Goal: Task Accomplishment & Management: Manage account settings

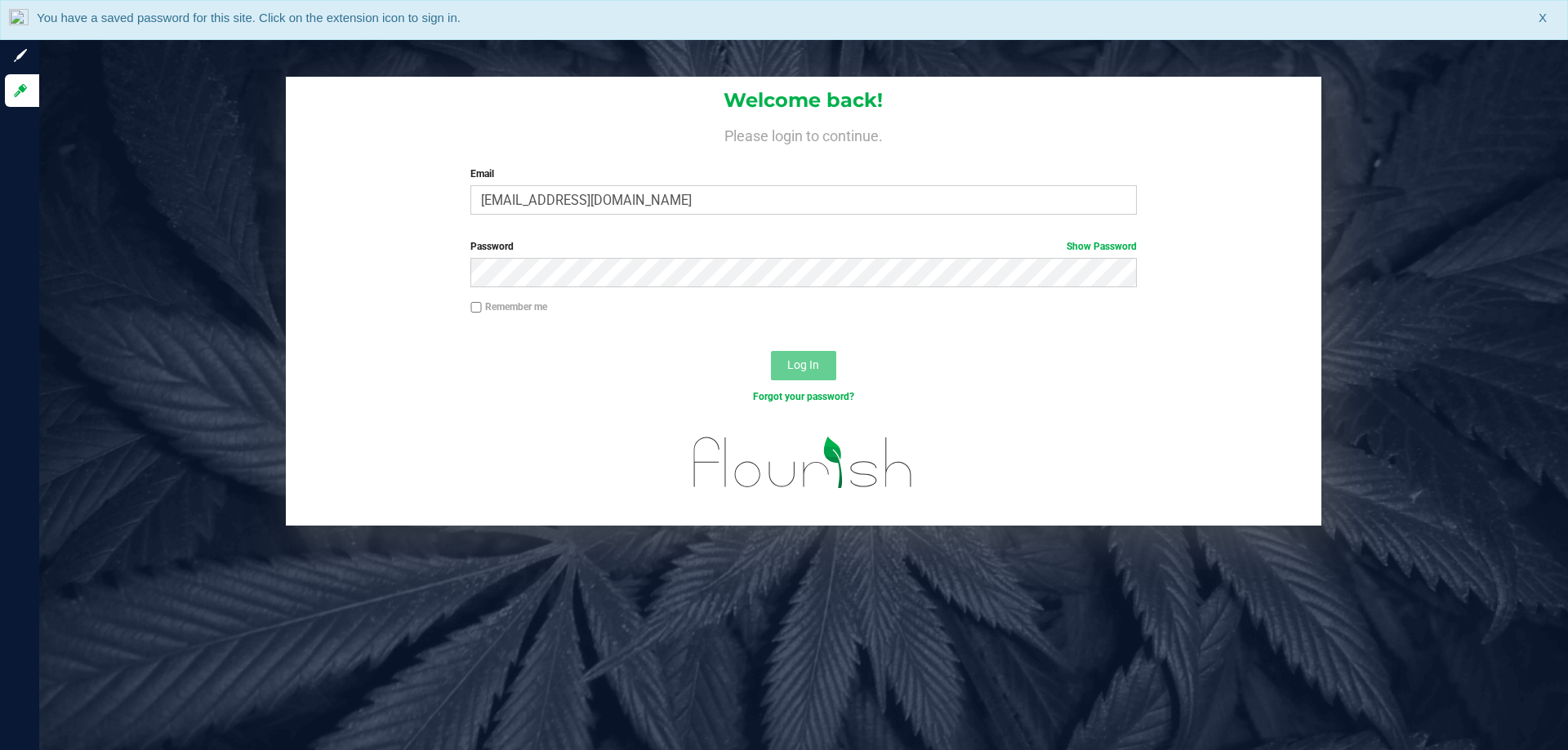
type input "[EMAIL_ADDRESS][DOMAIN_NAME]"
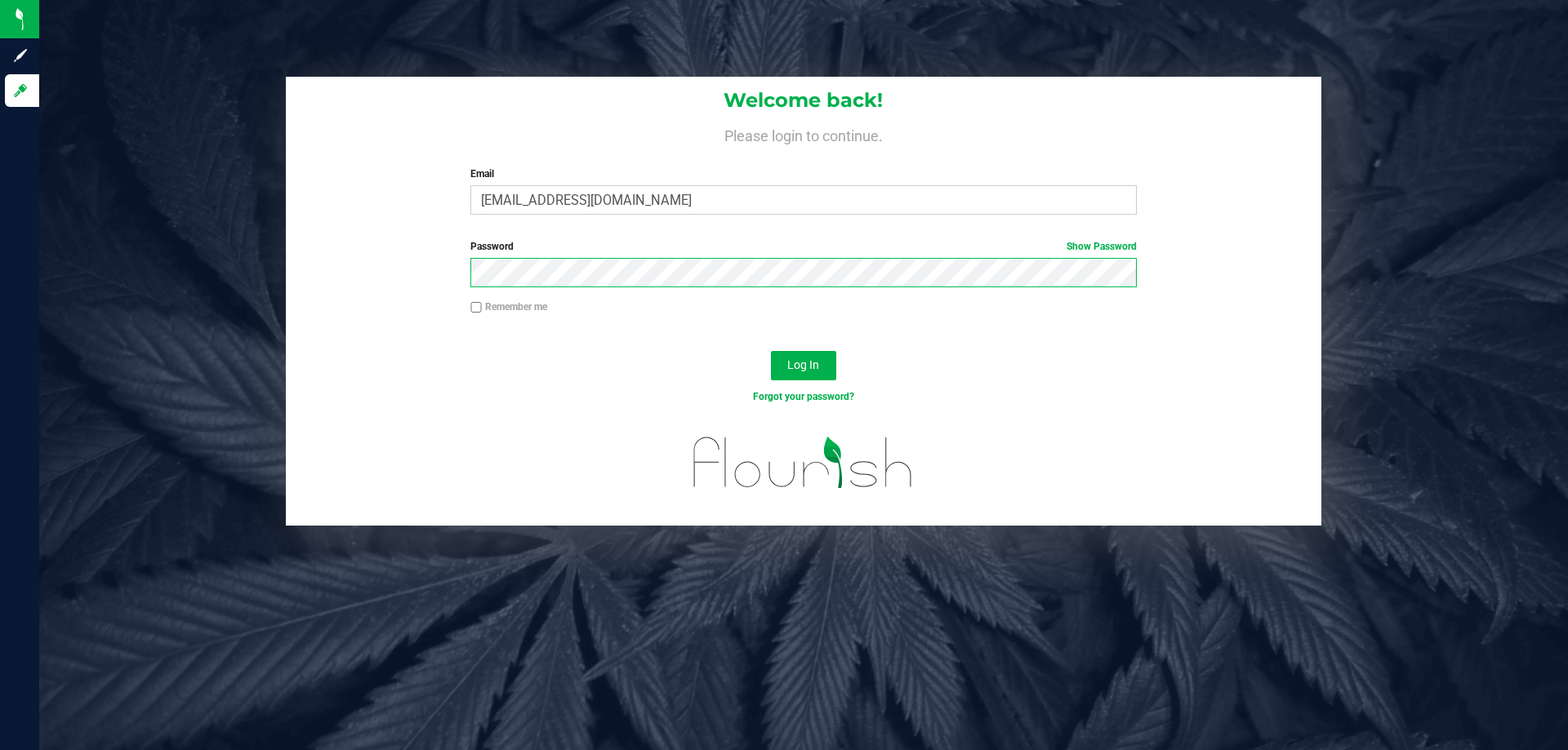
click at [771, 351] on button "Log In" at bounding box center [804, 366] width 66 height 30
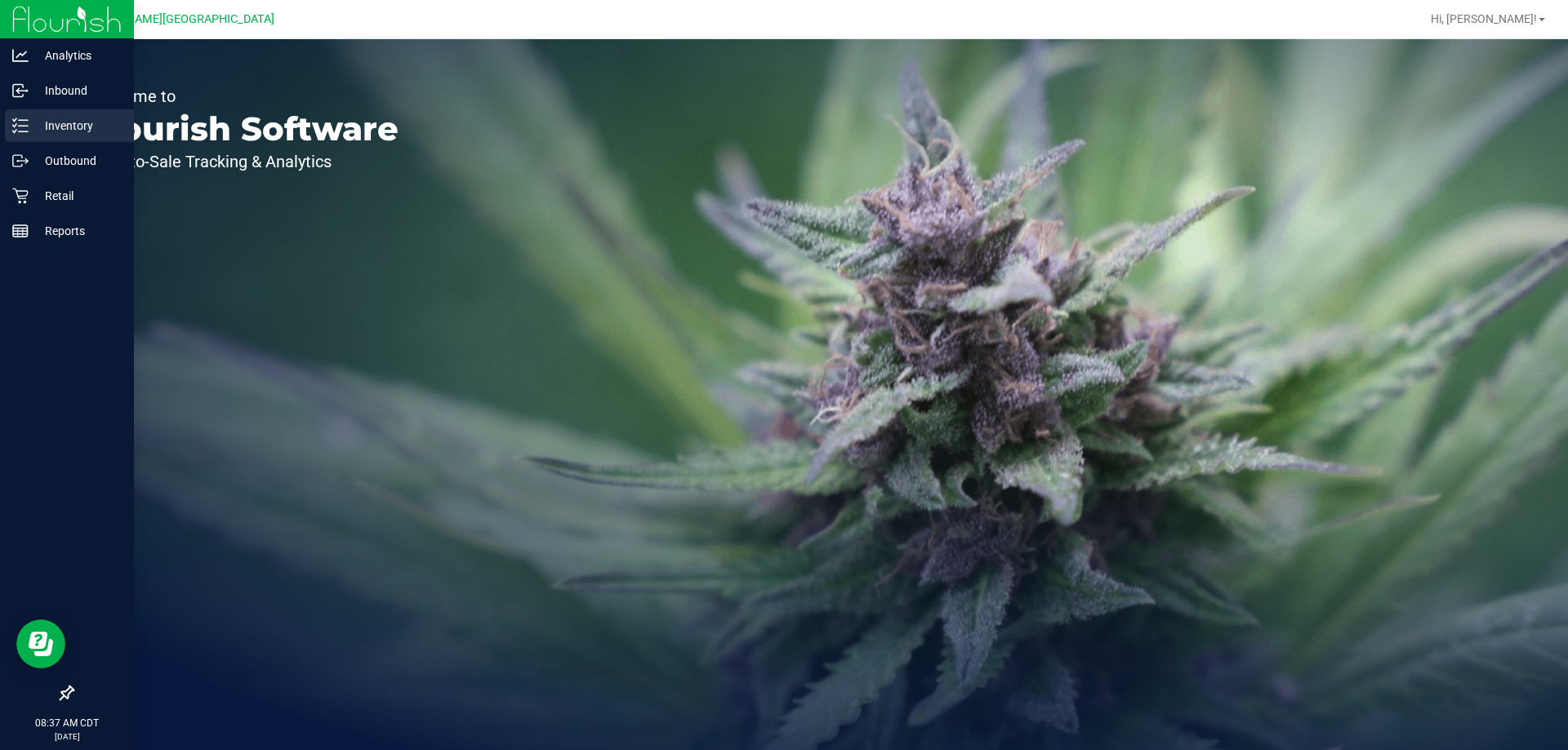
click at [35, 124] on p "Inventory" at bounding box center [78, 125] width 98 height 19
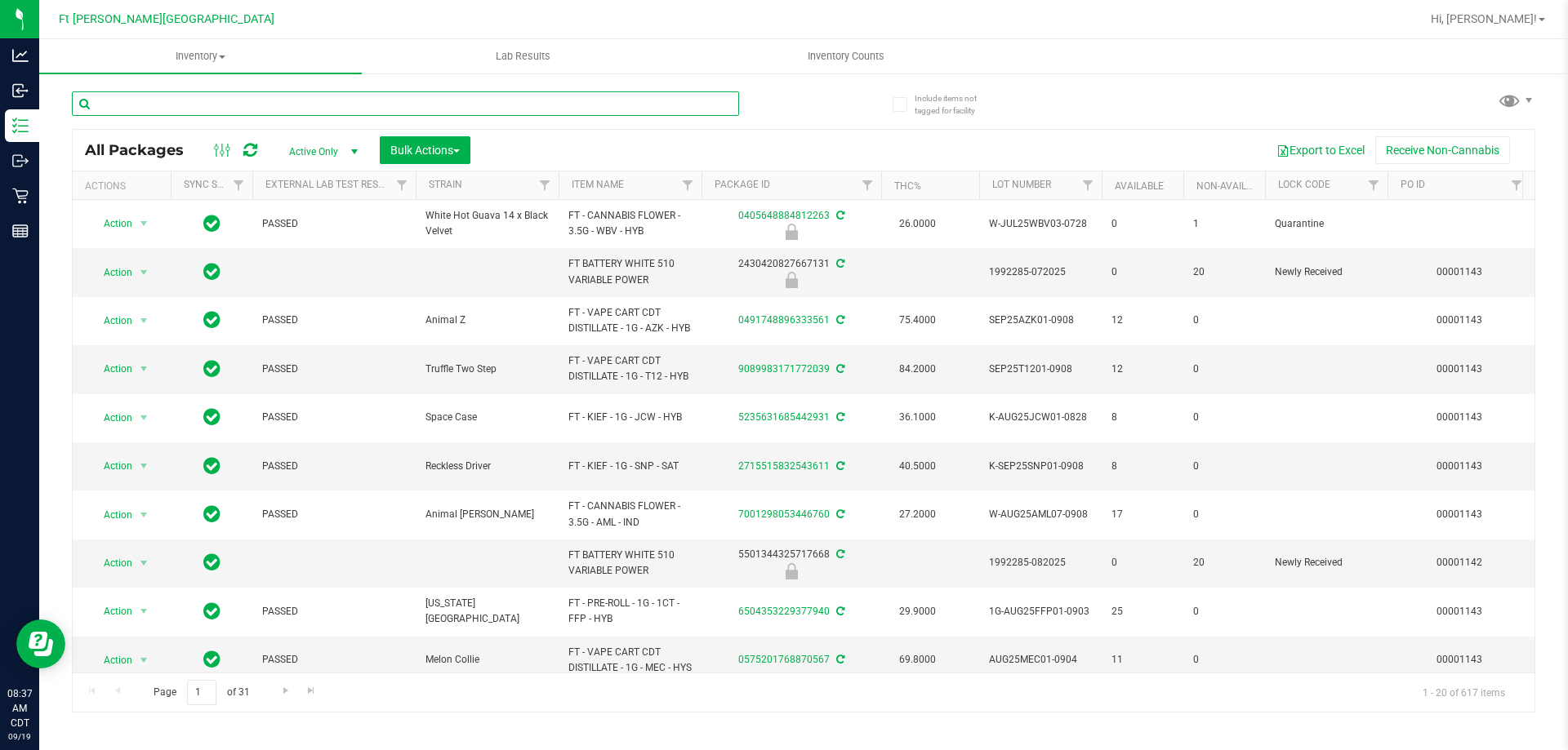
click at [249, 97] on input "text" at bounding box center [405, 103] width 667 height 25
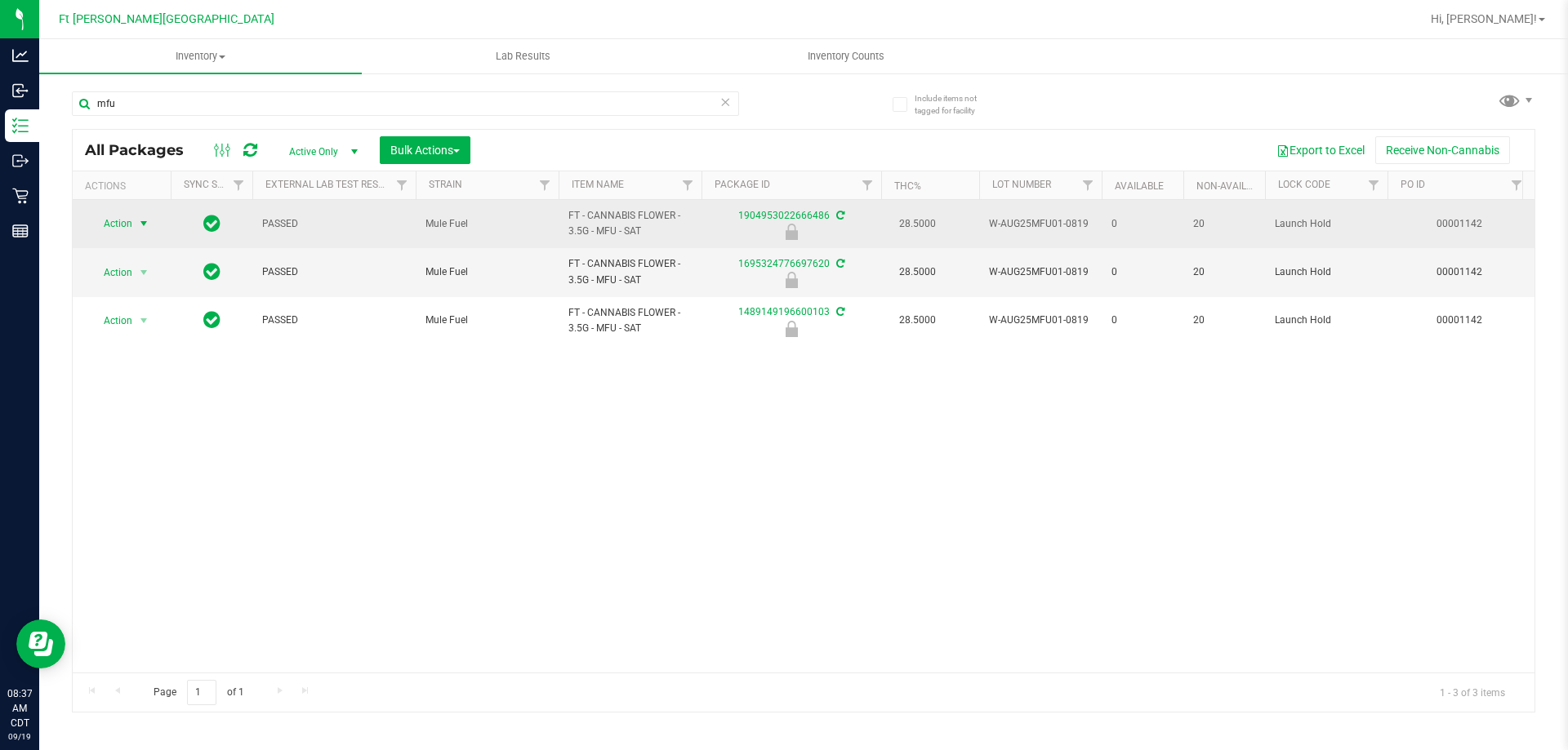
click at [136, 219] on span "select" at bounding box center [144, 223] width 20 height 23
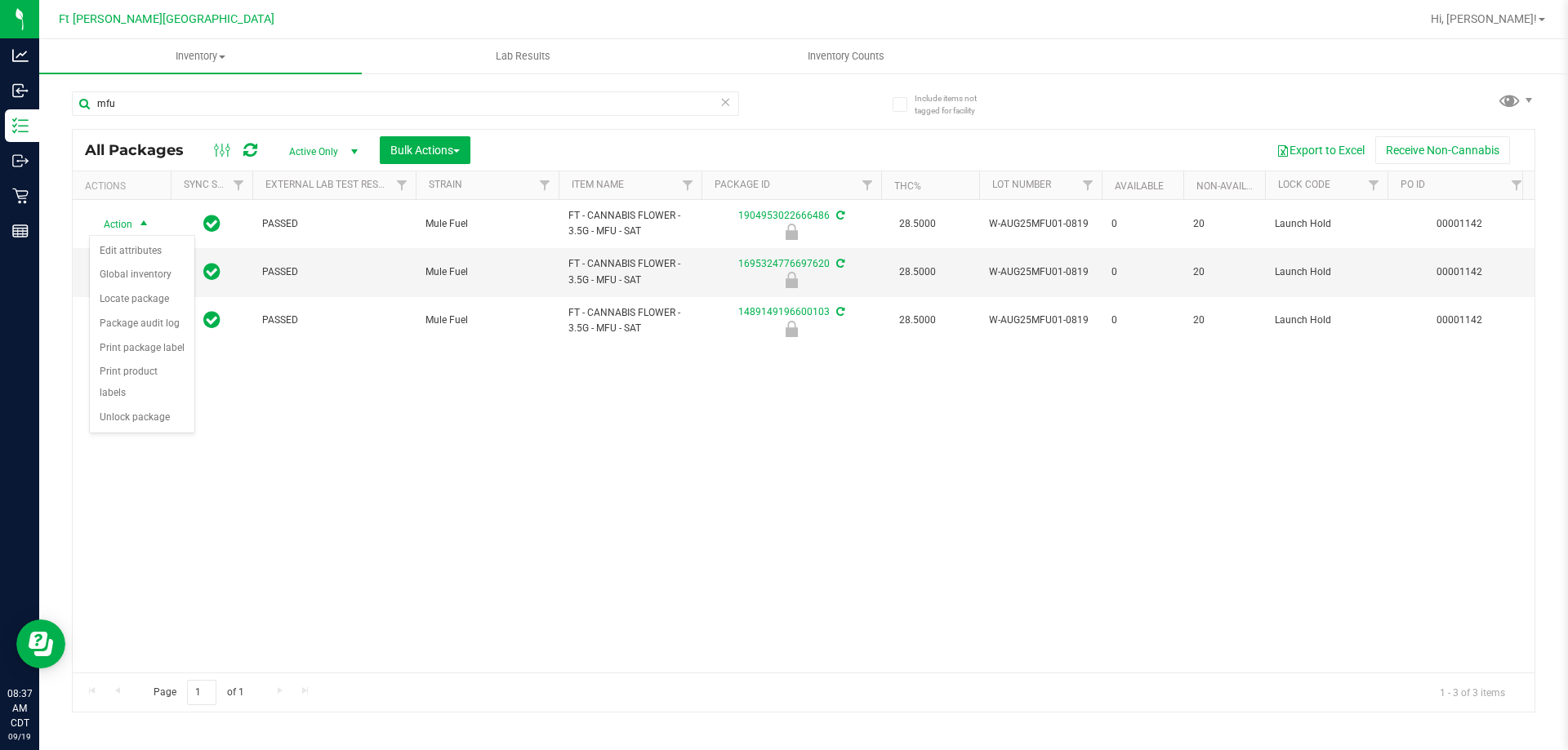
click at [306, 436] on div "Action Action Edit attributes Global inventory Locate package Package audit log…" at bounding box center [804, 436] width 1462 height 473
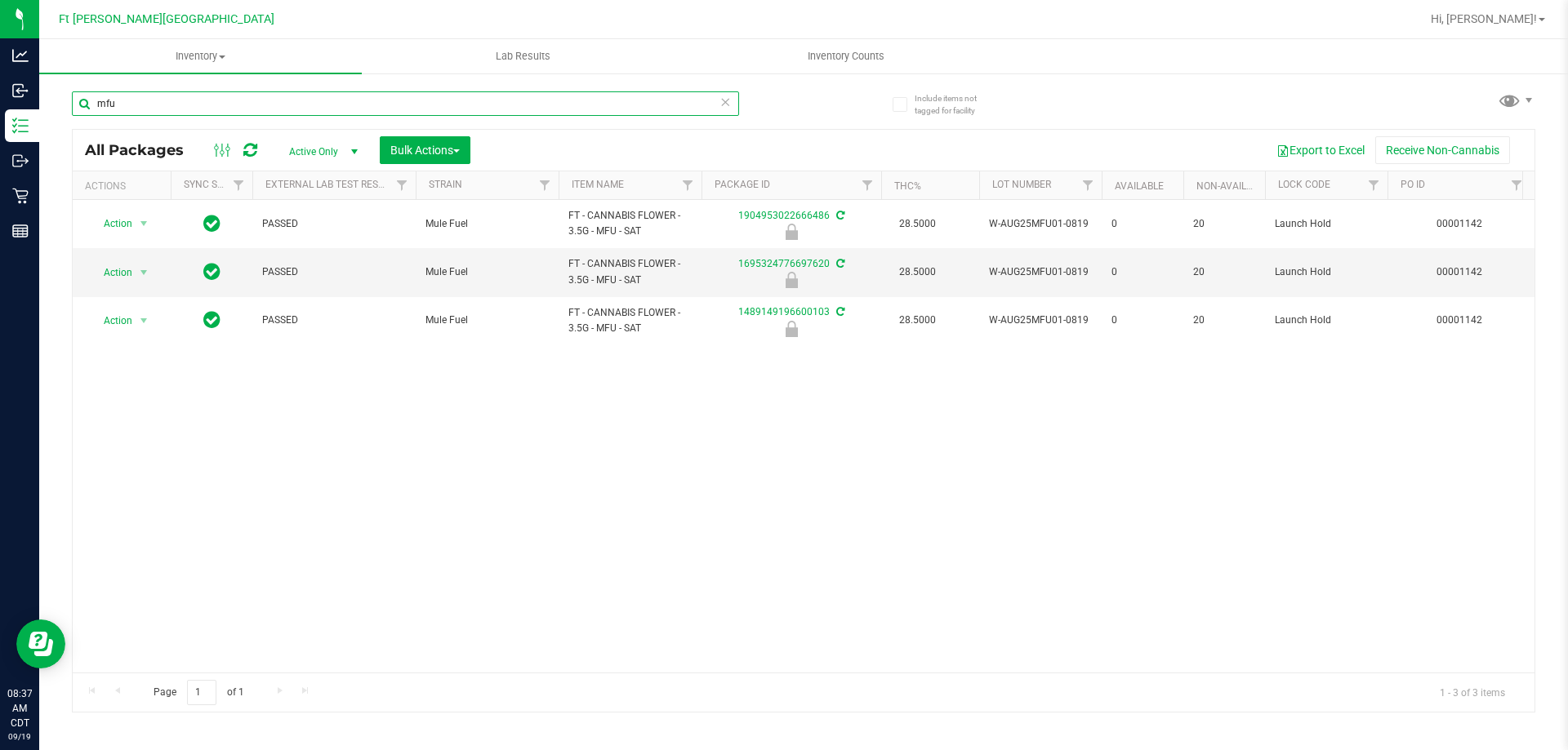
click at [353, 104] on input "mfu" at bounding box center [405, 103] width 667 height 25
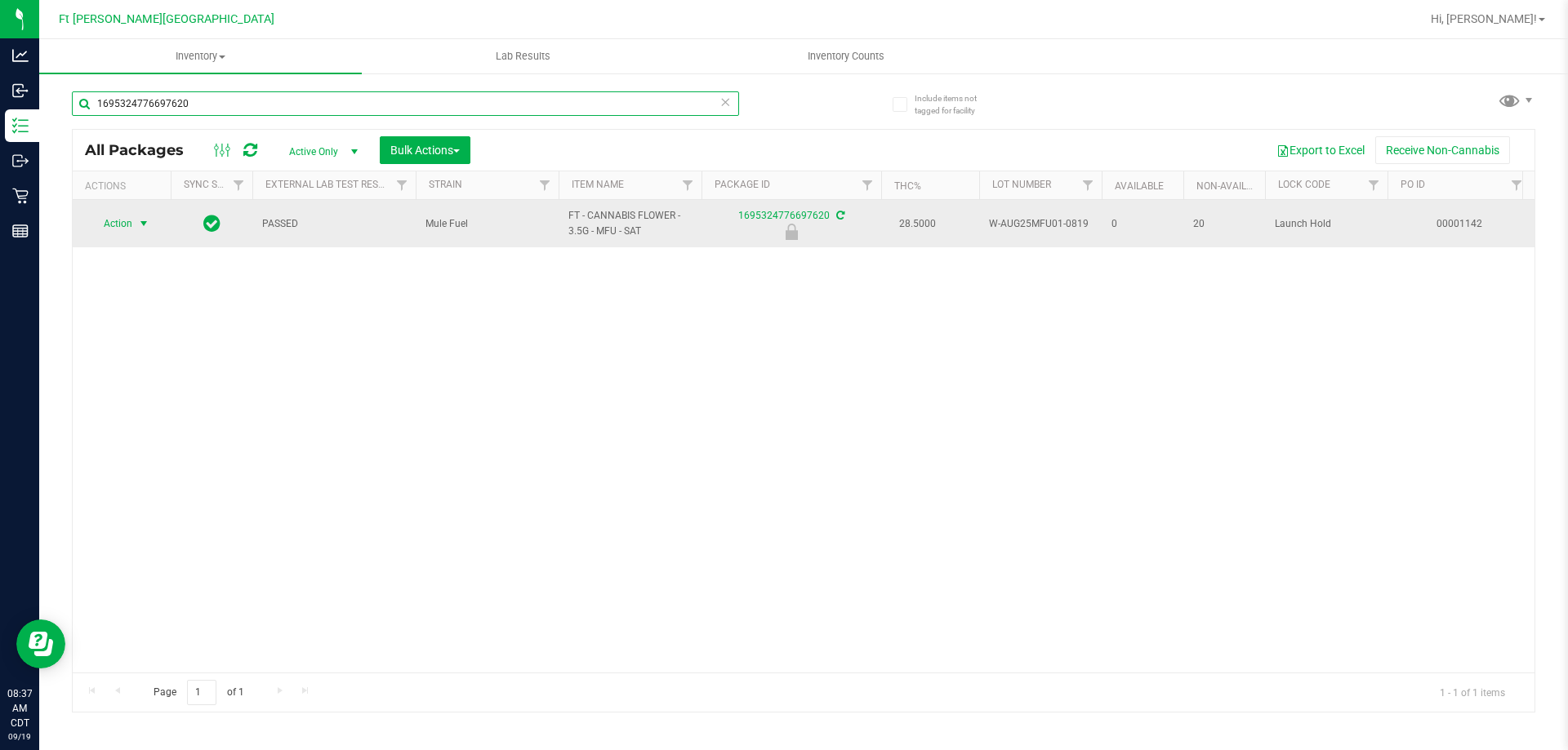
type input "1695324776697620"
click at [143, 222] on span "select" at bounding box center [144, 223] width 13 height 13
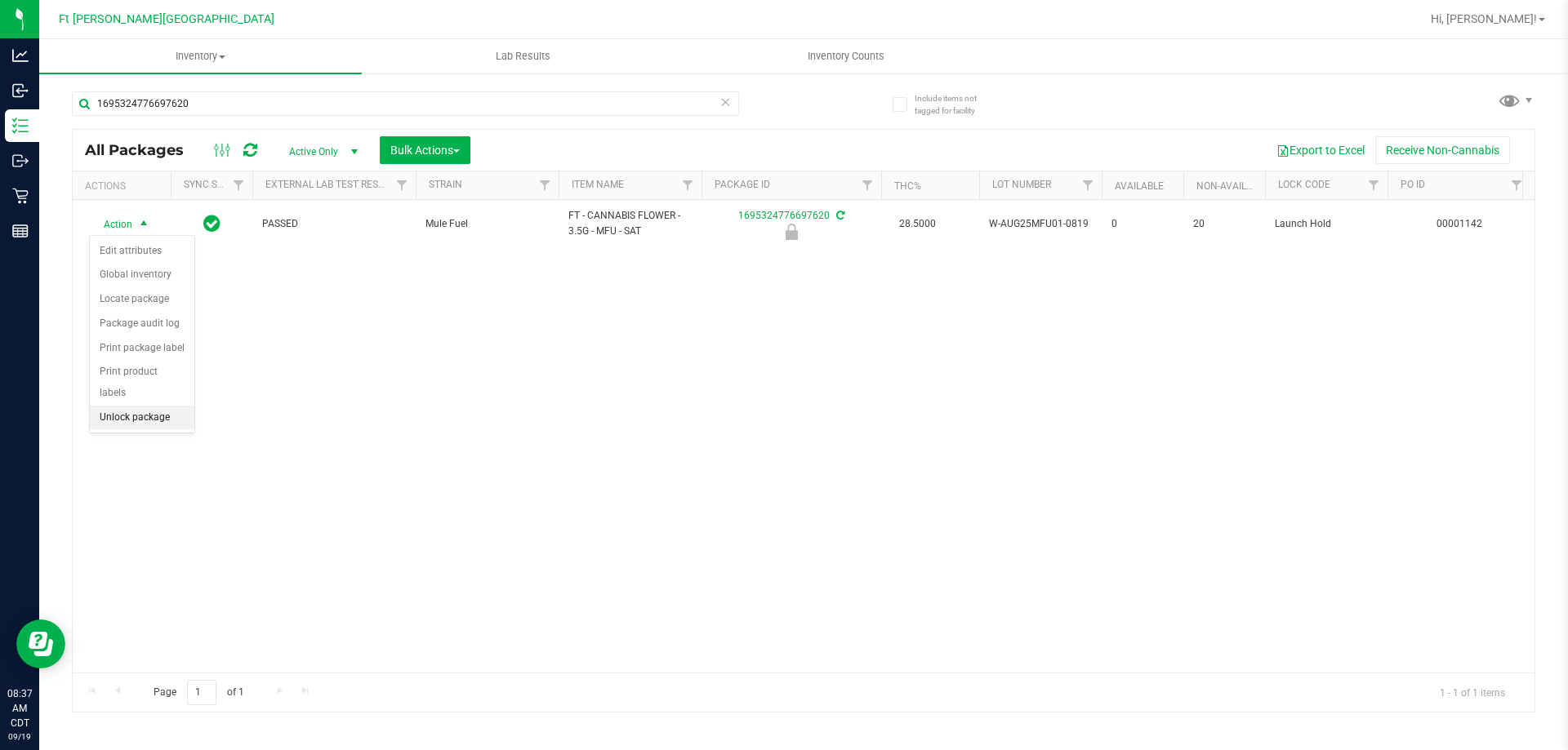
click at [131, 406] on li "Unlock package" at bounding box center [142, 418] width 104 height 25
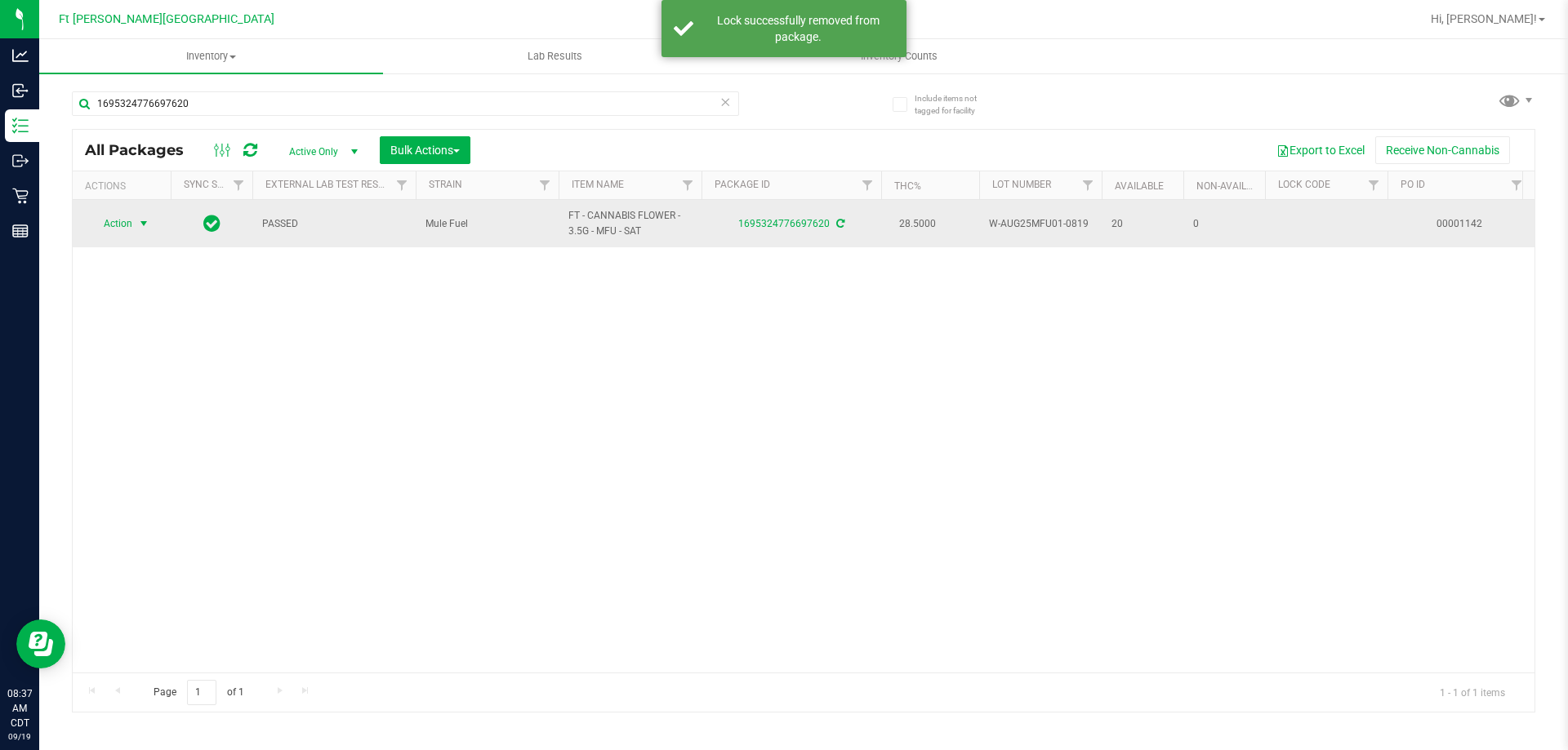
click at [123, 222] on span "Action" at bounding box center [111, 223] width 44 height 23
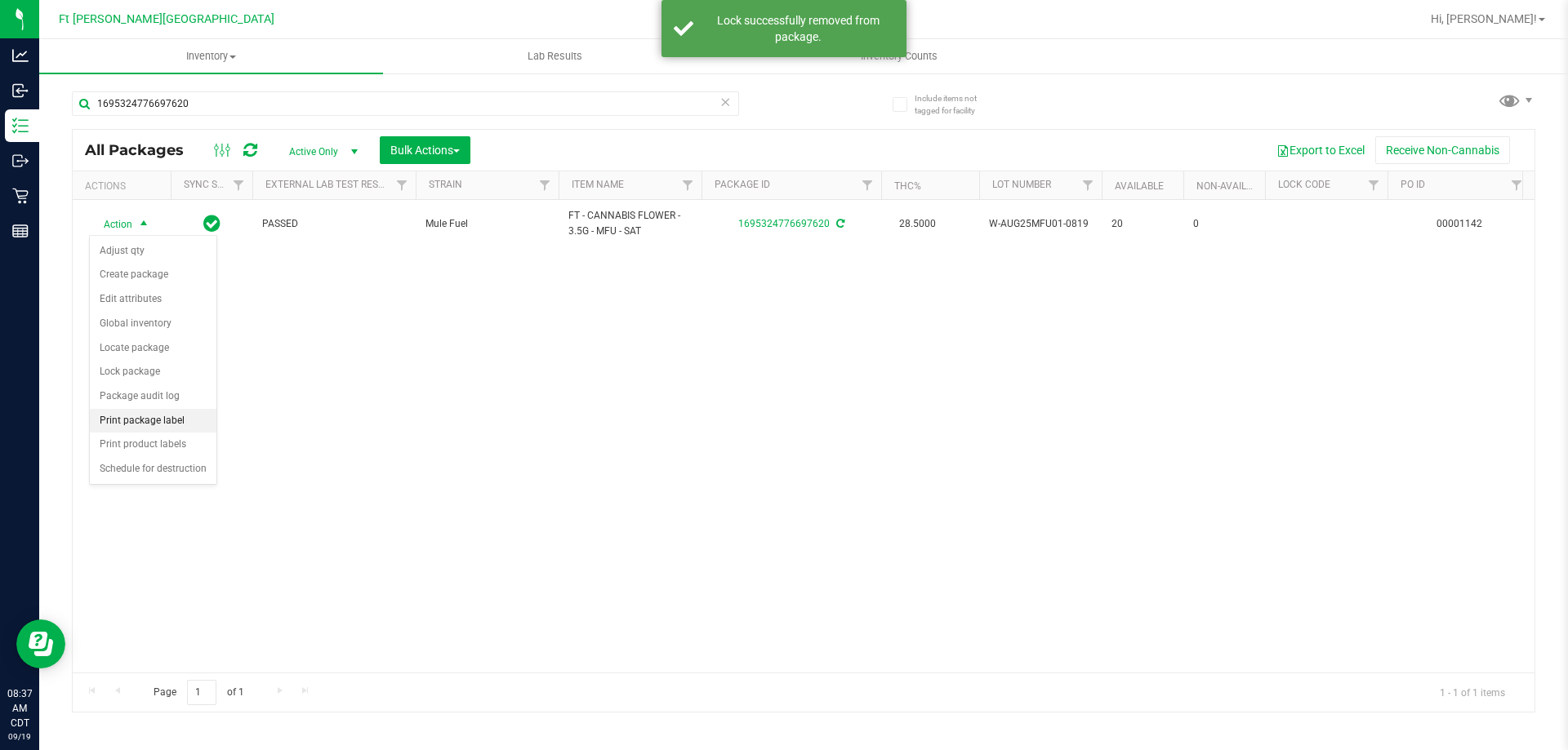
click at [151, 418] on li "Print package label" at bounding box center [153, 421] width 126 height 25
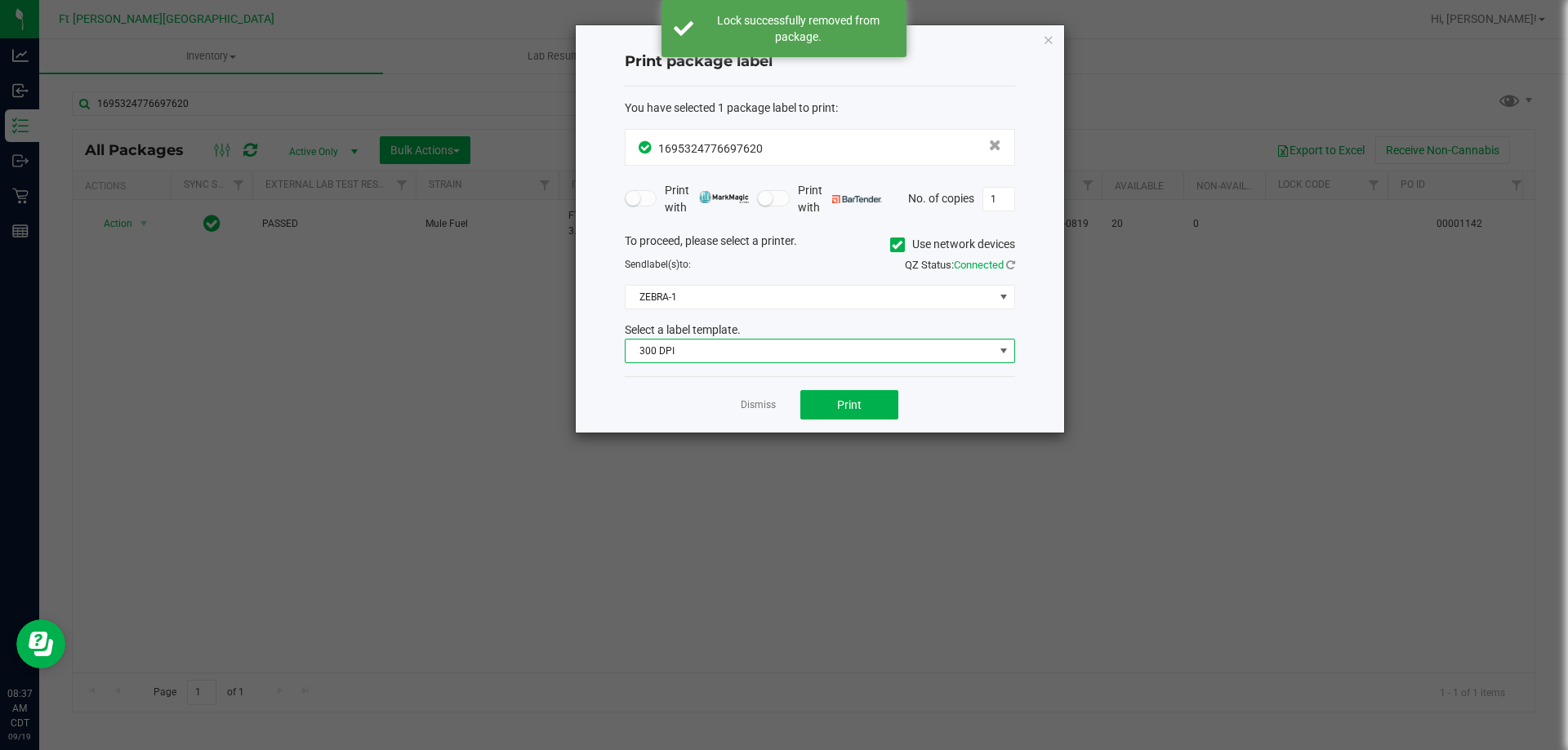
click at [721, 362] on span "300 DPI" at bounding box center [810, 351] width 368 height 23
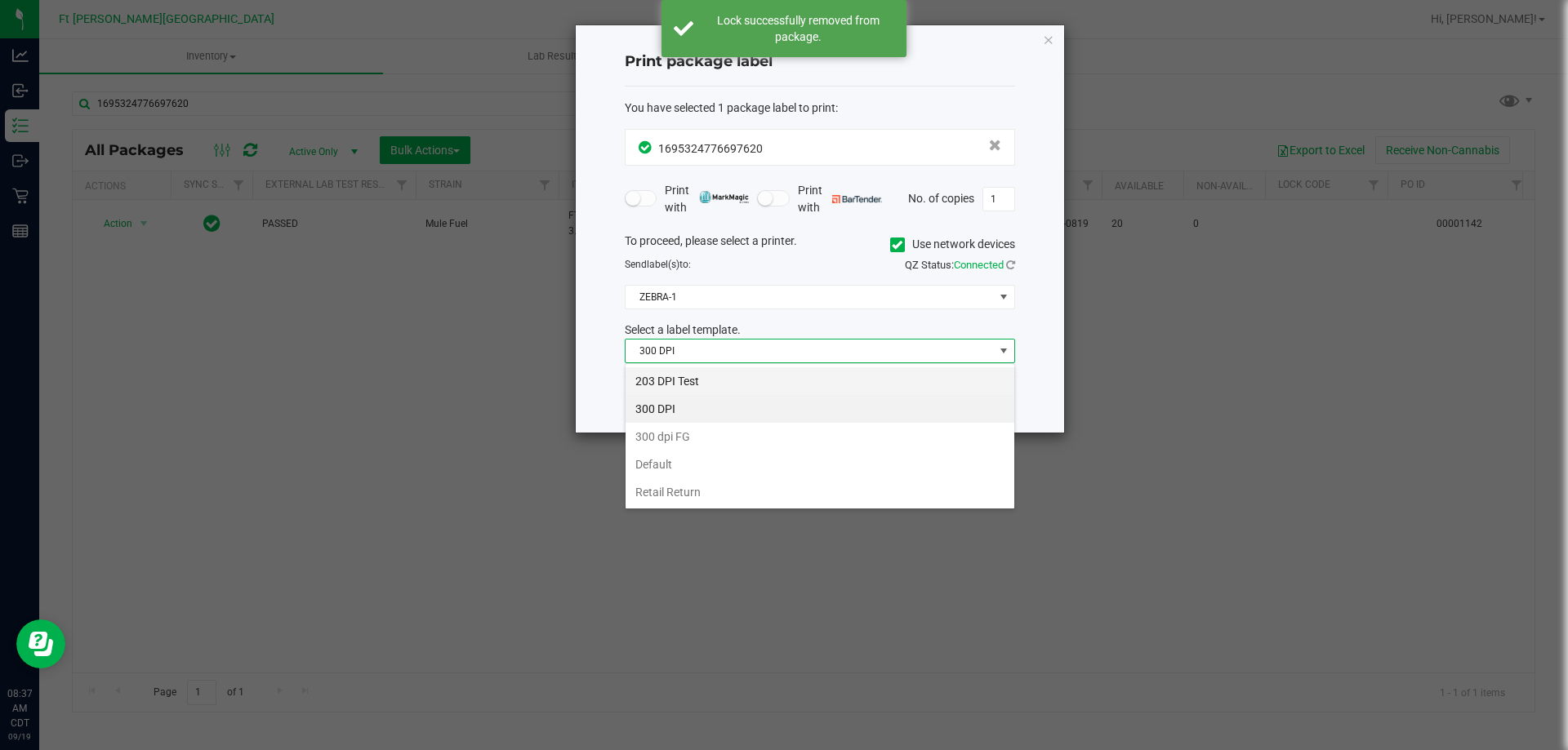
scroll to position [25, 390]
click at [688, 378] on li "203 DPI Test" at bounding box center [820, 381] width 389 height 28
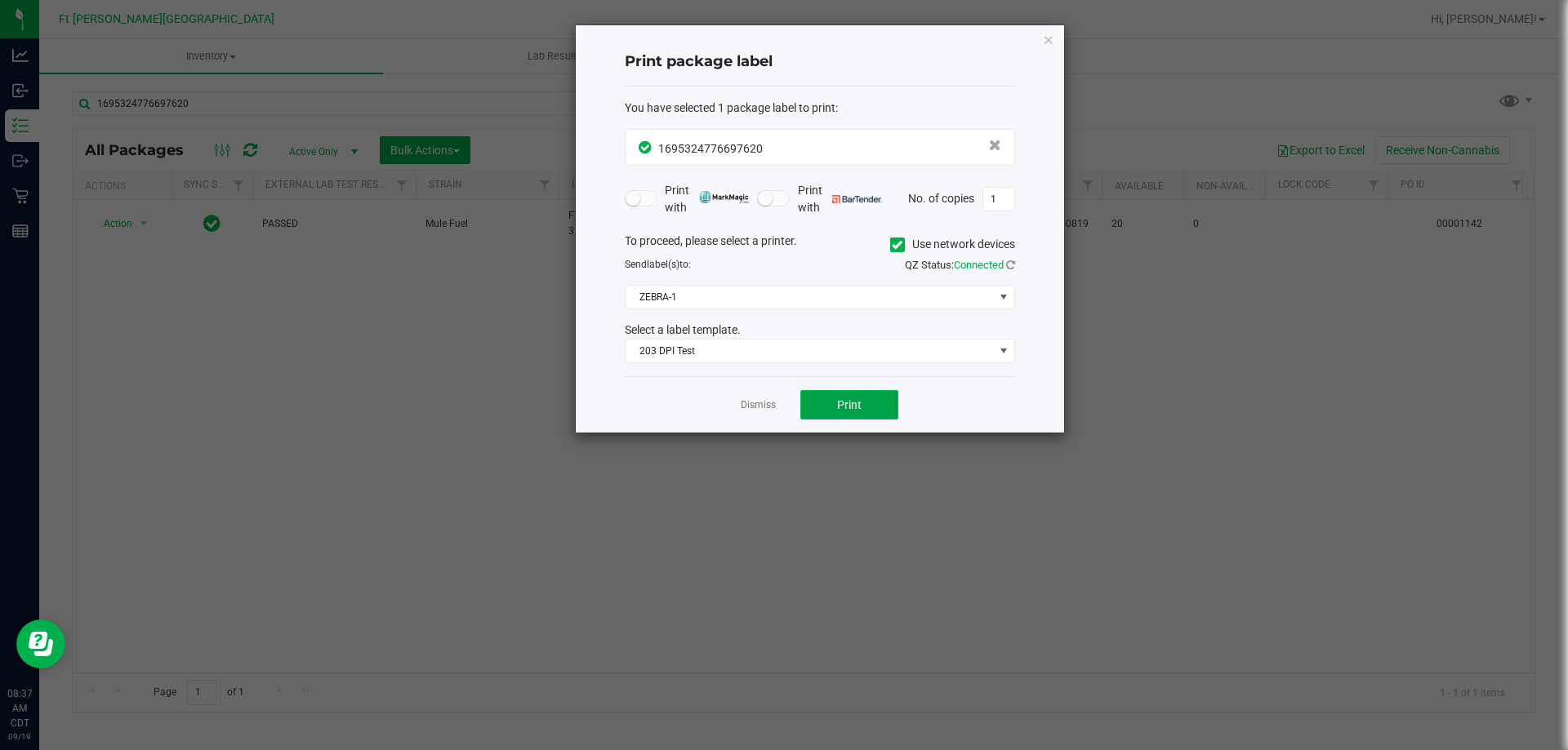
click at [857, 396] on button "Print" at bounding box center [849, 405] width 98 height 30
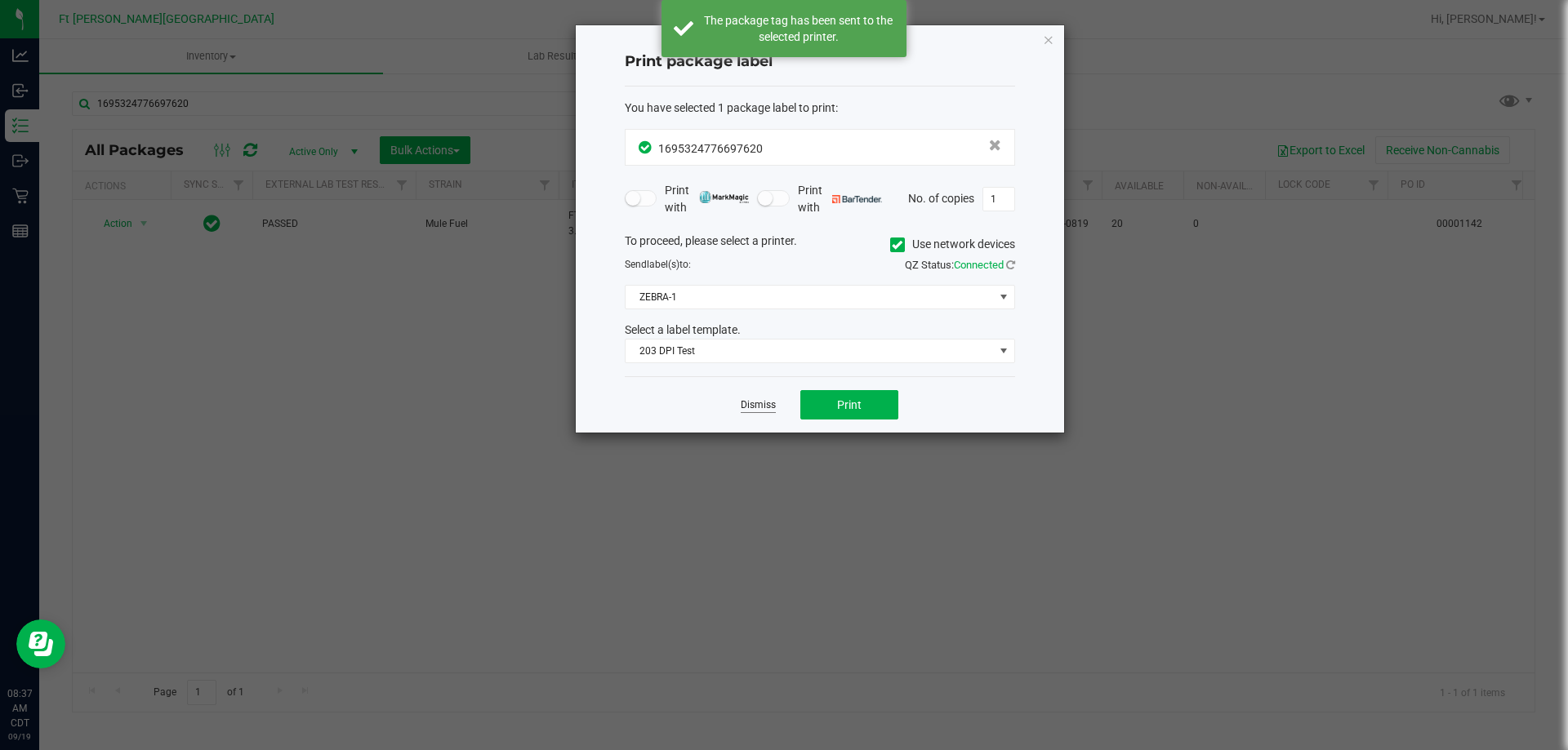
click at [762, 405] on link "Dismiss" at bounding box center [758, 406] width 35 height 14
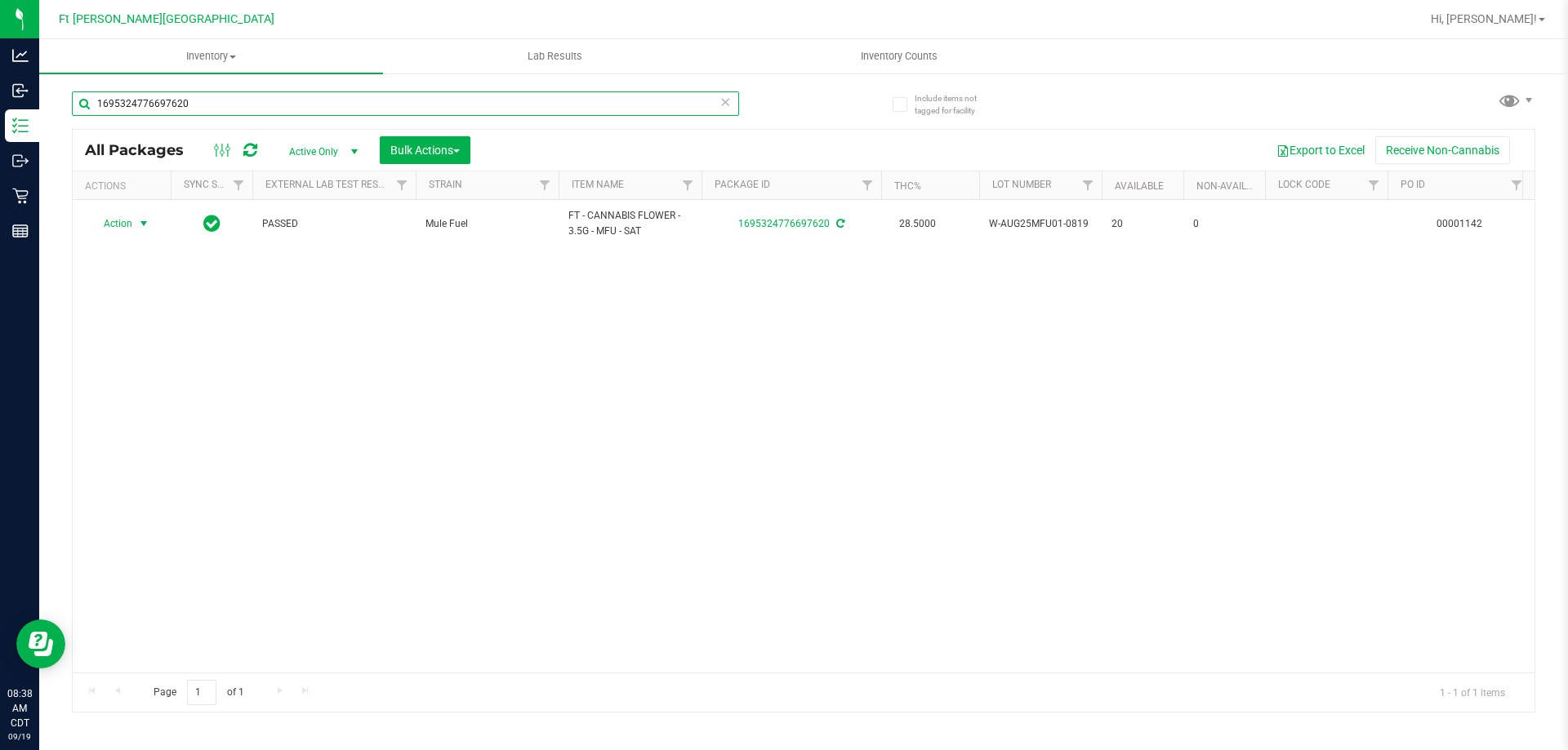
click at [543, 103] on input "1695324776697620" at bounding box center [405, 103] width 667 height 25
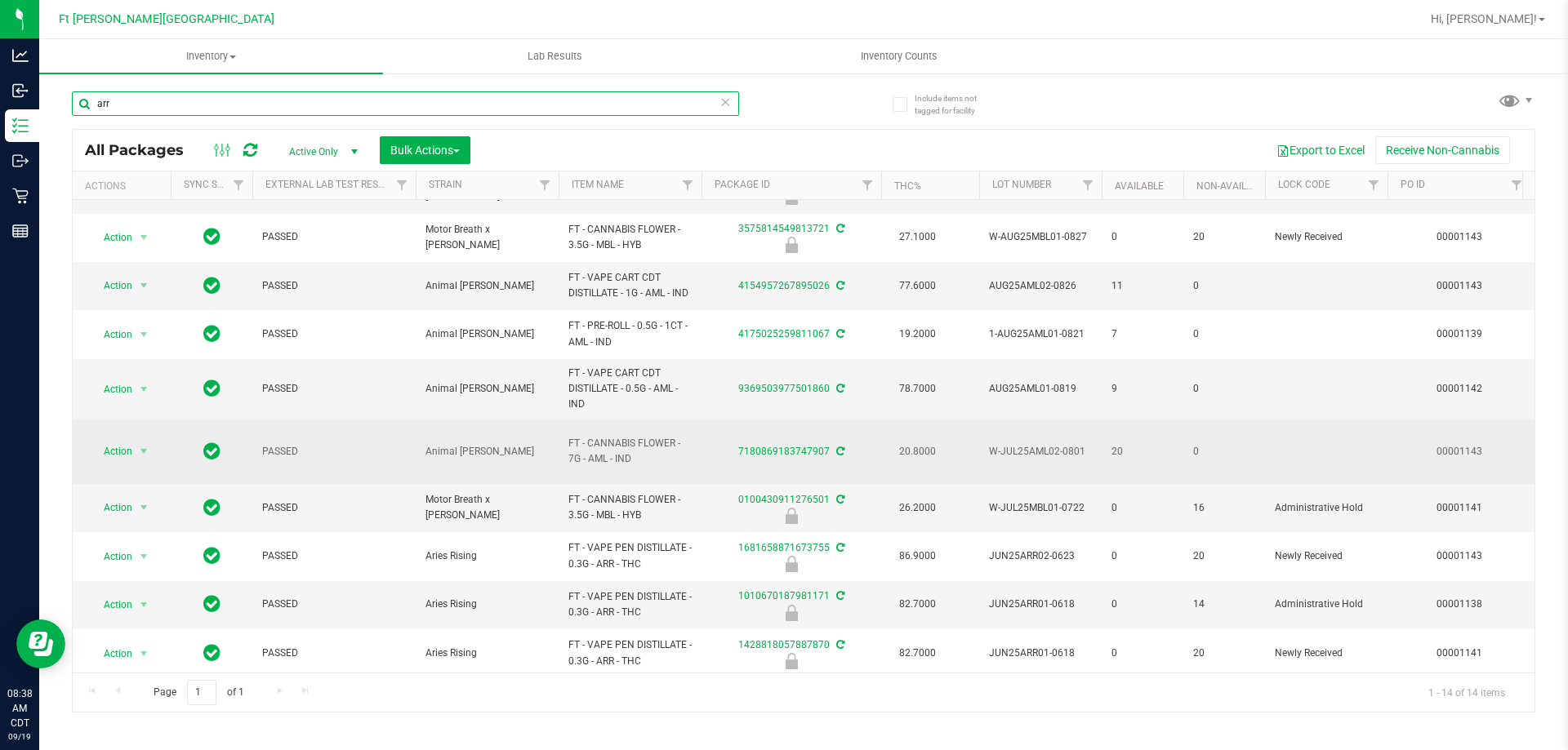
scroll to position [230, 0]
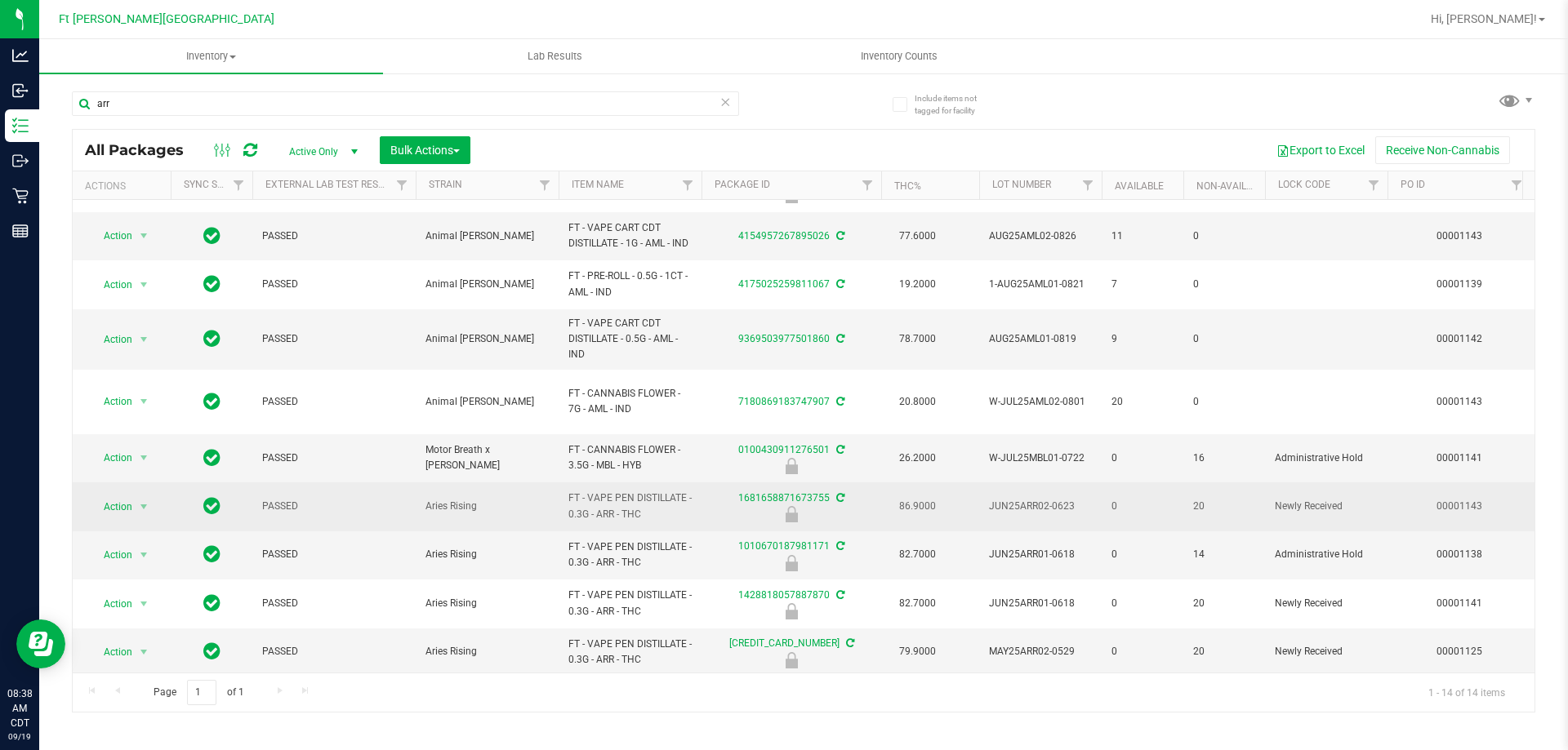
click at [605, 491] on span "FT - VAPE PEN DISTILLATE - 0.3G - ARR - THC" at bounding box center [630, 506] width 124 height 31
copy tr "FT - VAPE PEN DISTILLATE - 0.3G - ARR - THC"
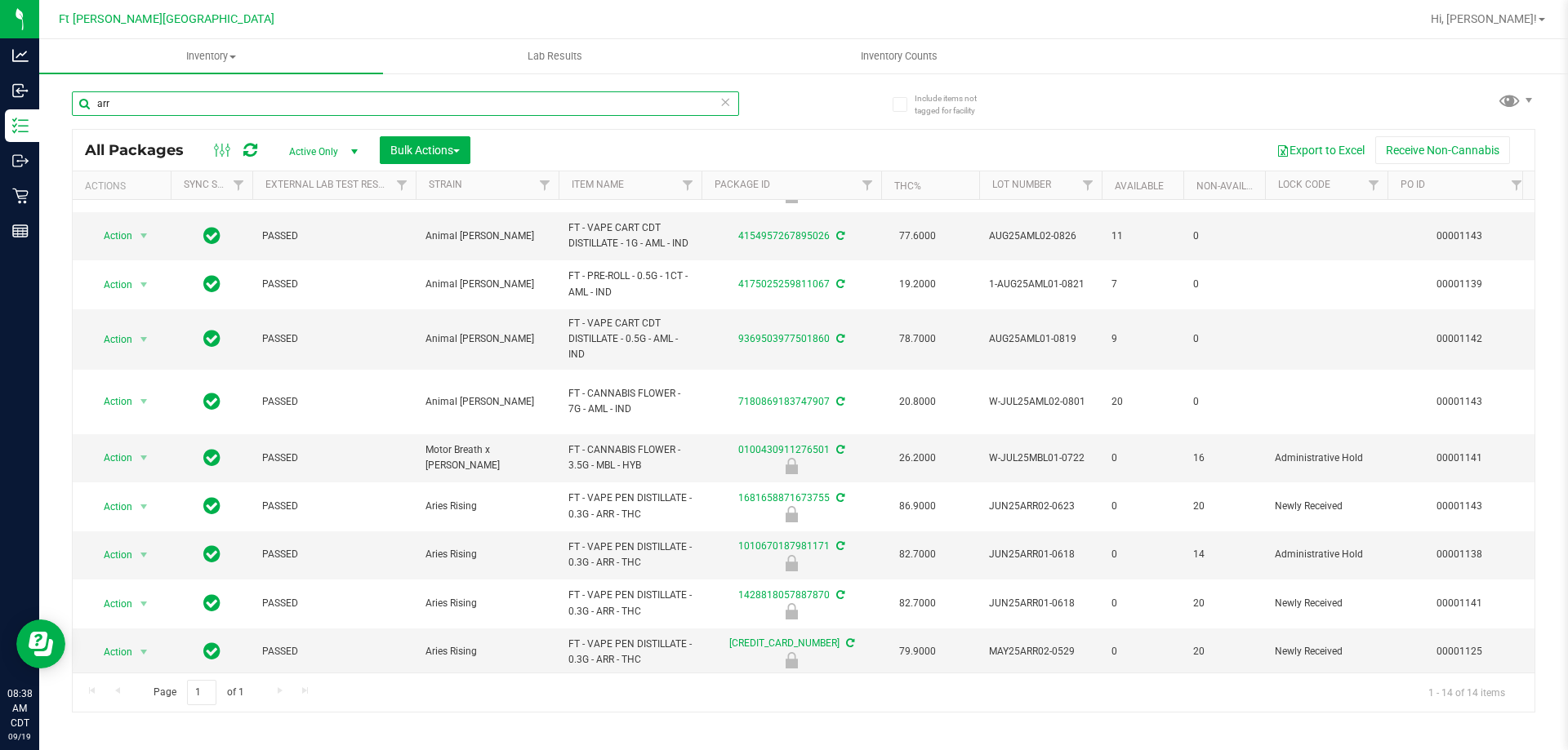
click at [406, 108] on input "arr" at bounding box center [405, 103] width 667 height 25
paste input "FT - VAPE PEN DISTILLATE - 0.3G - ARR - THC"
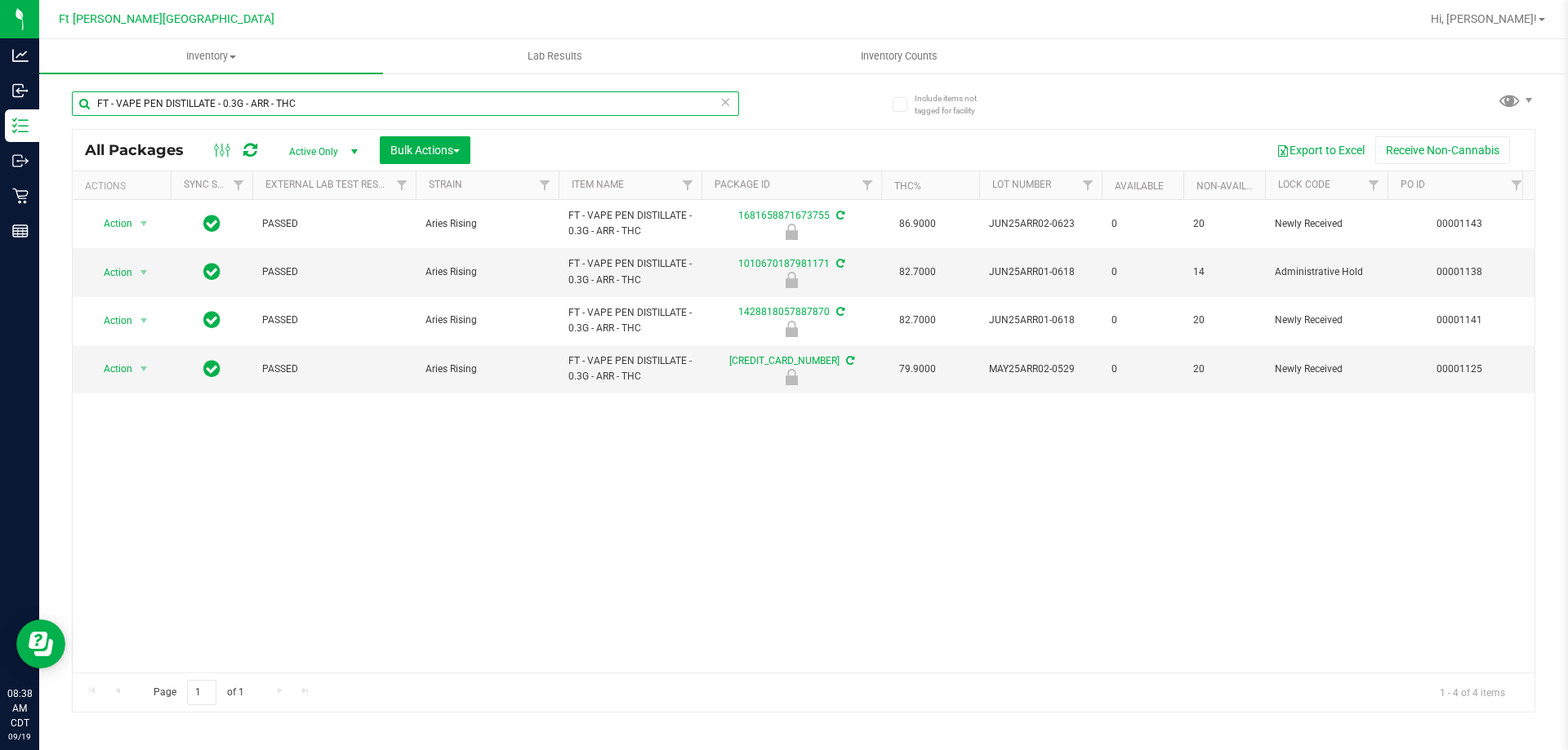
type input "FT - VAPE PEN DISTILLATE - 0.3G - ARR - THC"
click at [526, 450] on div "Action Action Edit attributes Global inventory Locate package Package audit log…" at bounding box center [804, 436] width 1462 height 473
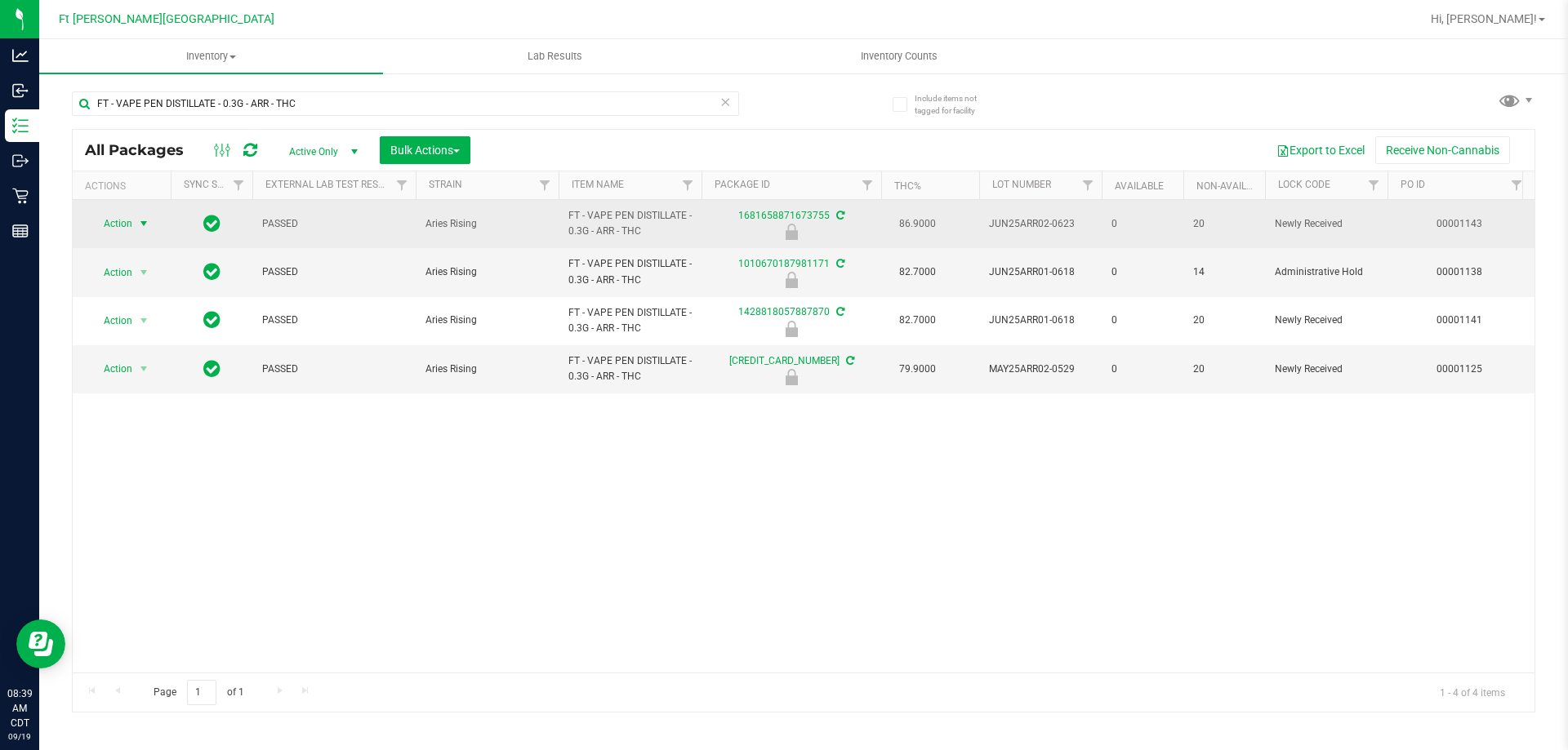
click at [137, 223] on span "select" at bounding box center [144, 223] width 20 height 23
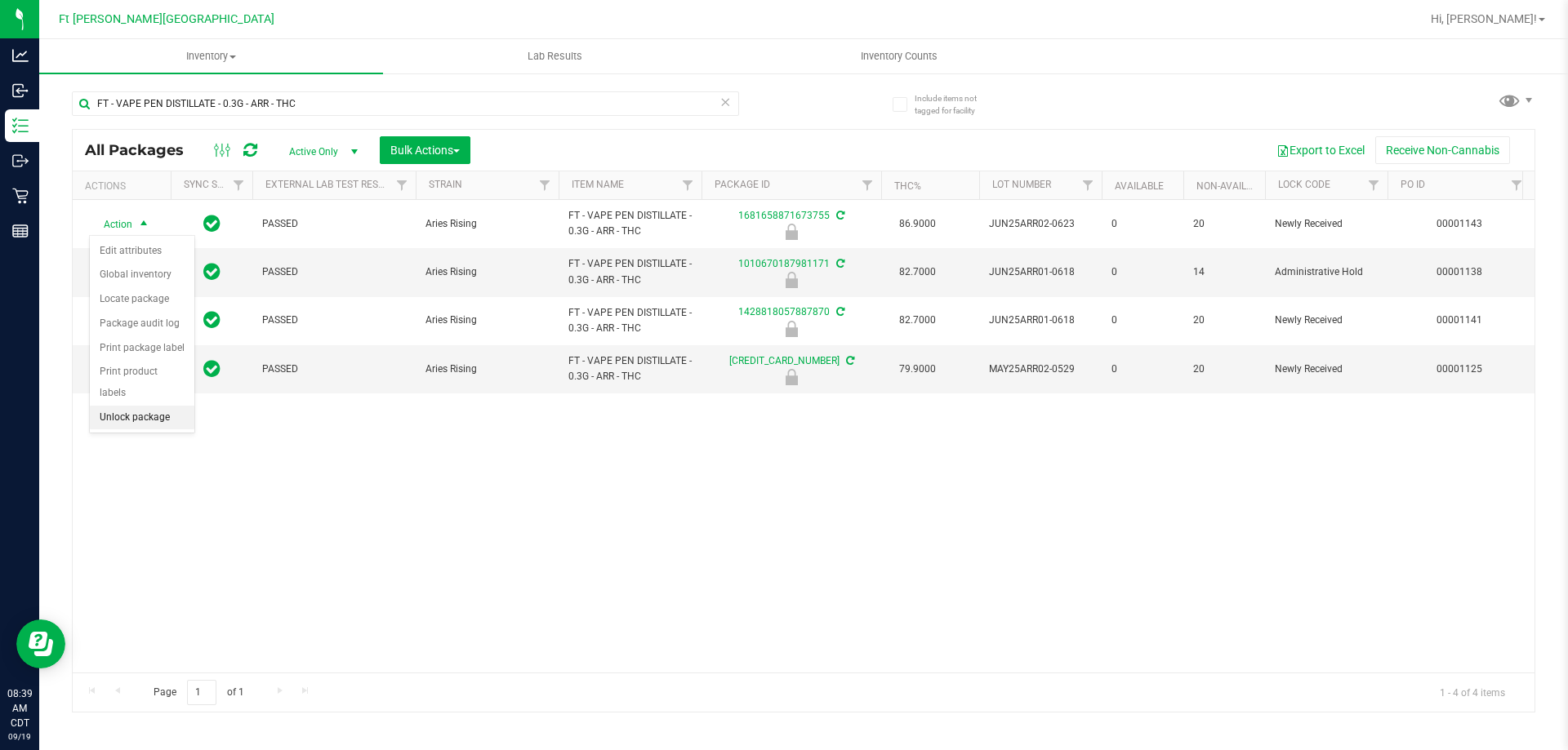
click at [150, 406] on li "Unlock package" at bounding box center [142, 418] width 104 height 25
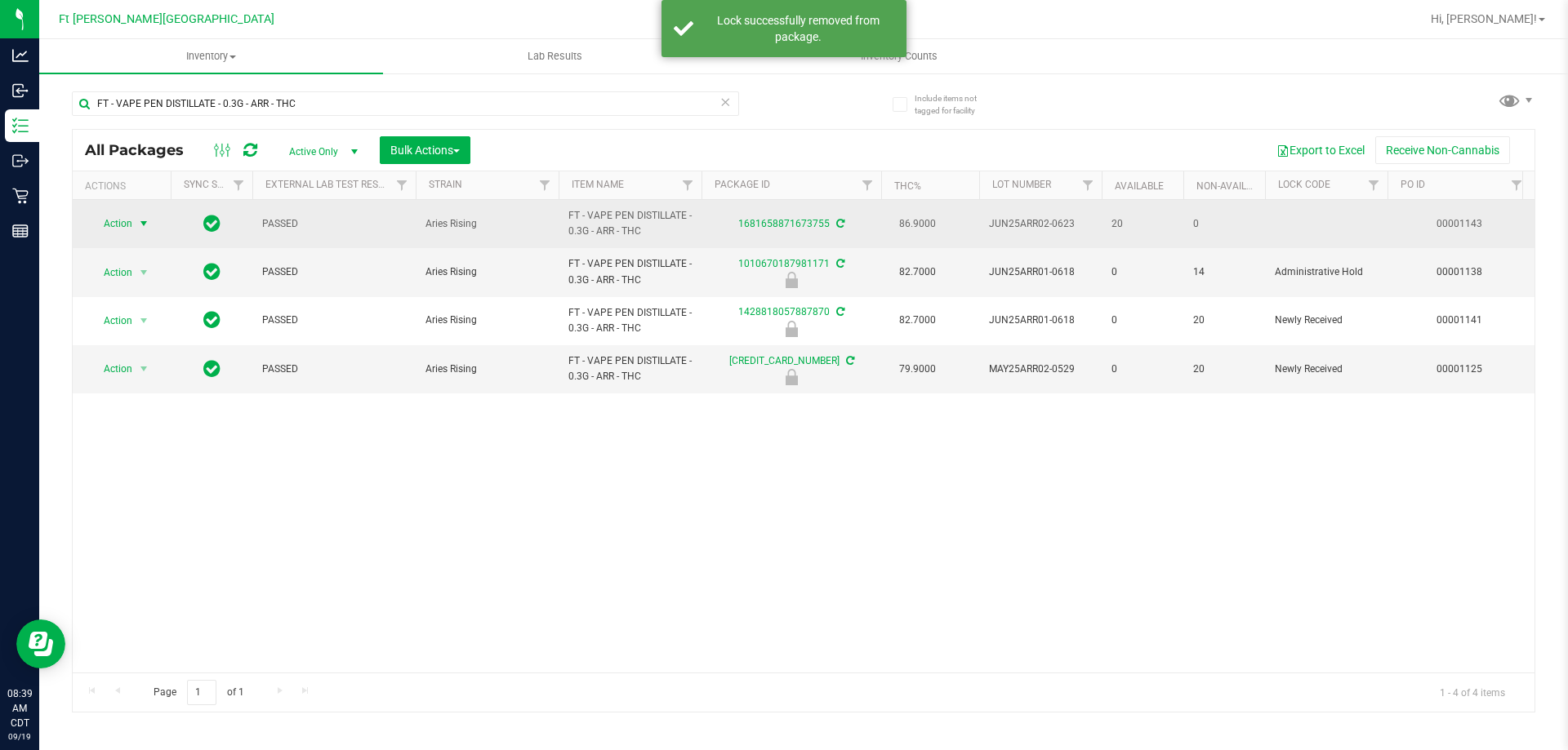
click at [129, 223] on span "Action" at bounding box center [111, 223] width 44 height 23
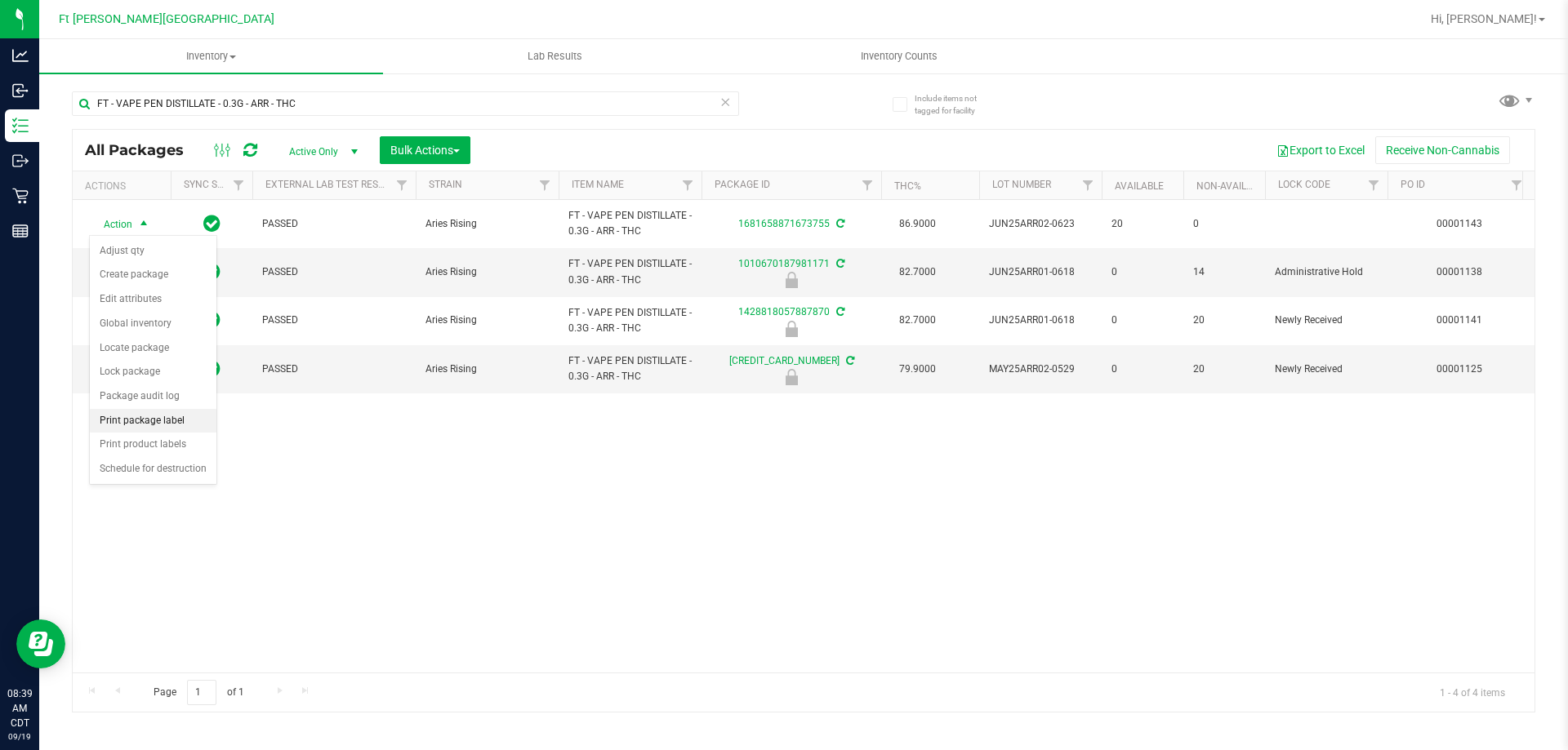
click at [155, 421] on li "Print package label" at bounding box center [153, 421] width 126 height 25
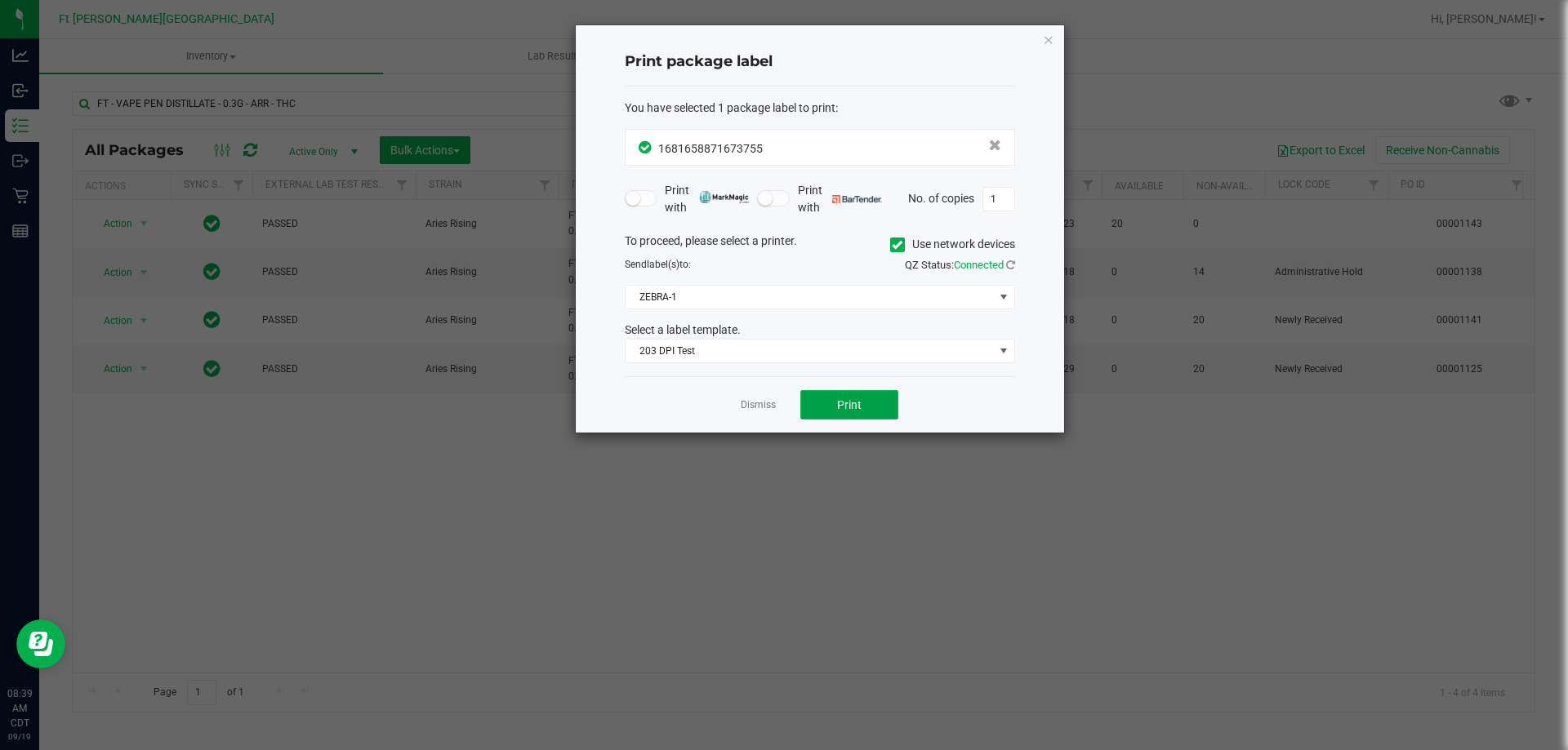
click at [843, 402] on span "Print" at bounding box center [849, 405] width 25 height 13
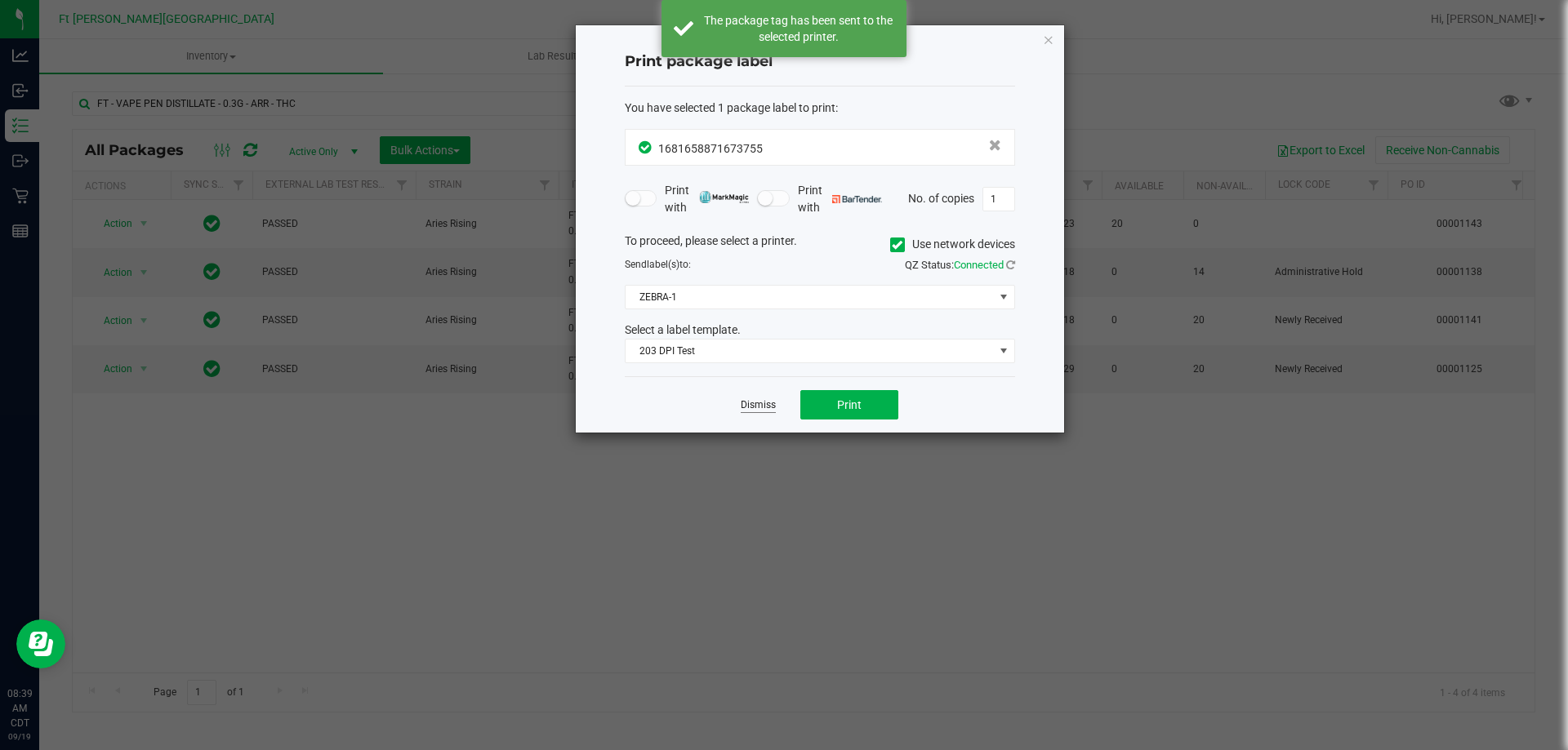
click at [768, 401] on link "Dismiss" at bounding box center [758, 406] width 35 height 14
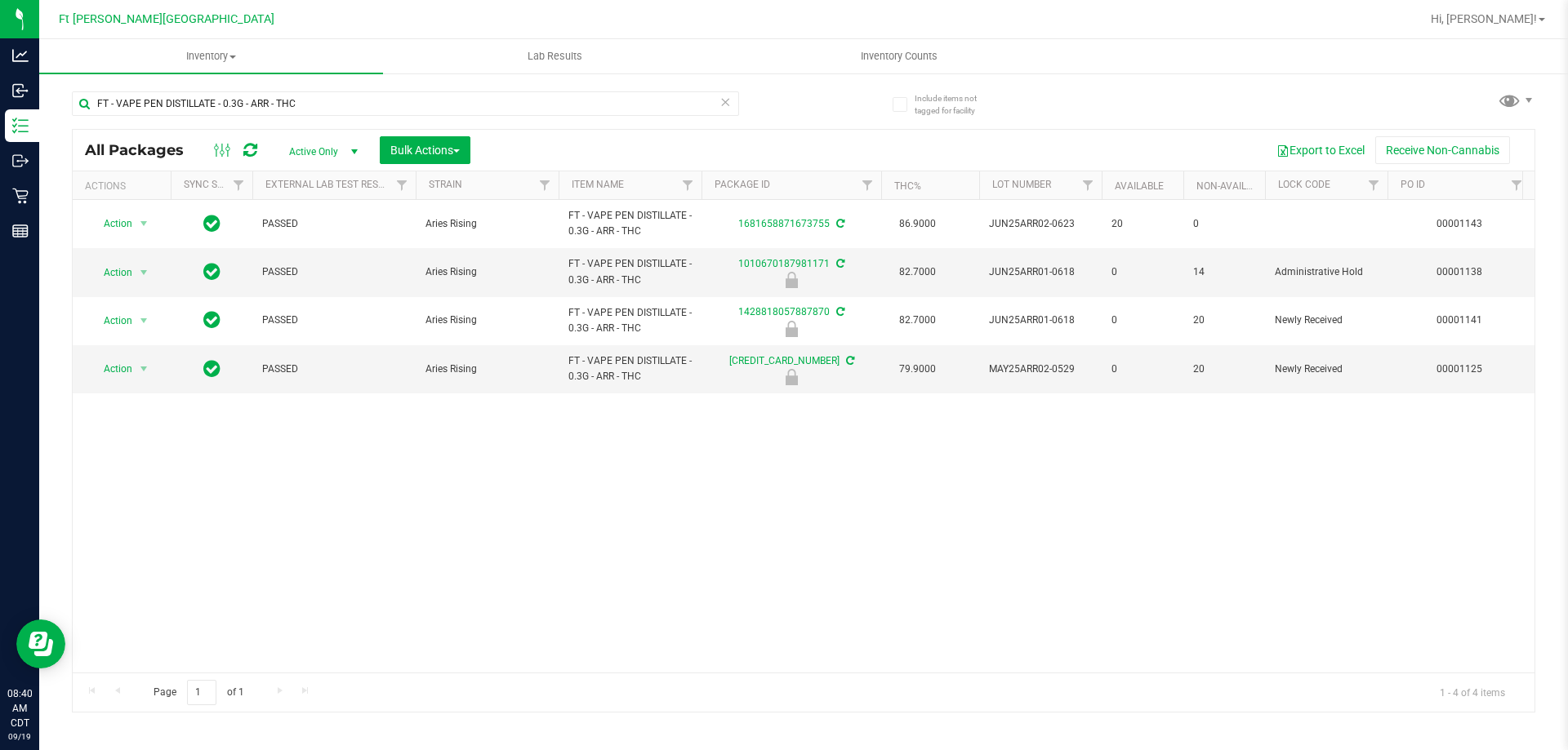
click at [722, 101] on icon at bounding box center [725, 101] width 11 height 19
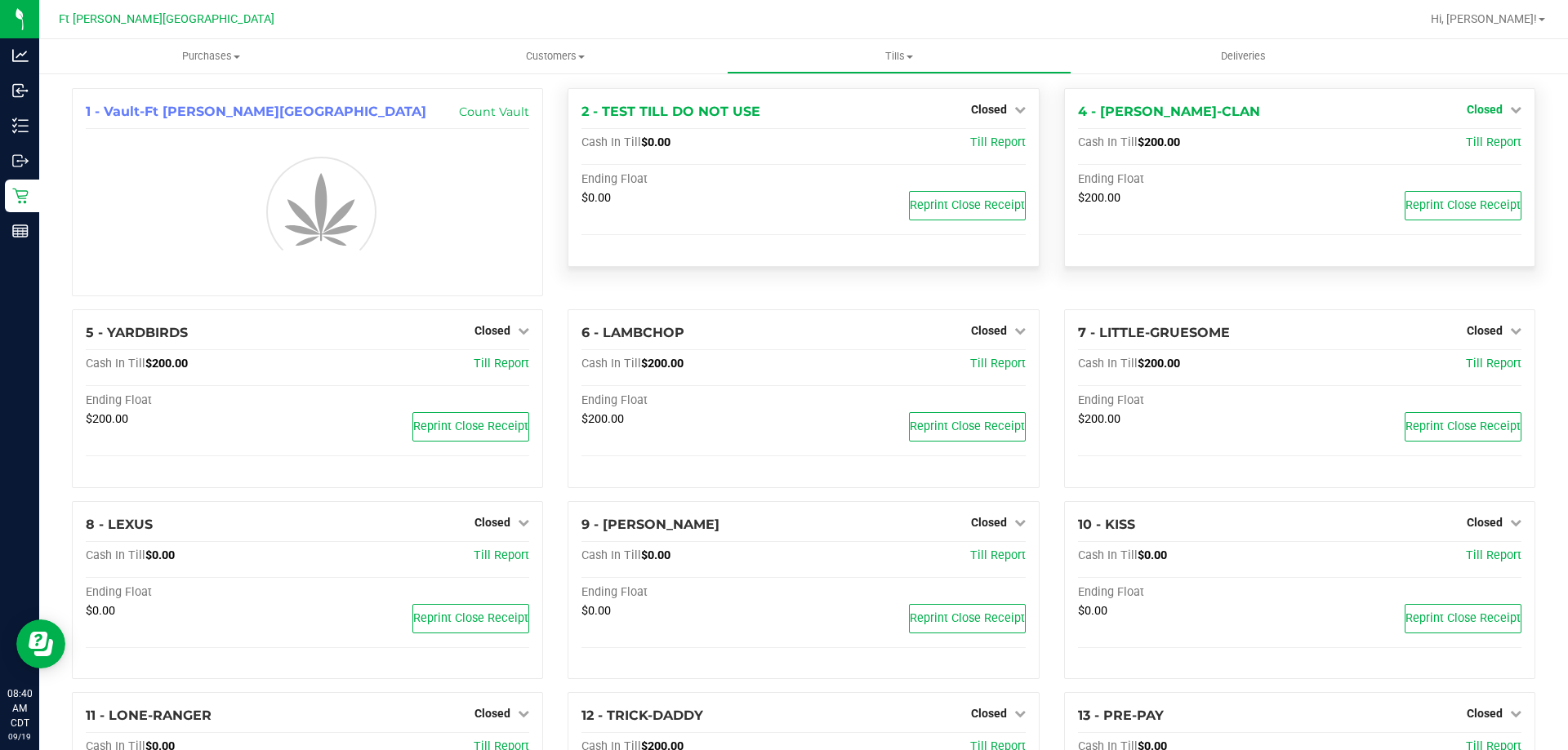
click at [1510, 108] on icon at bounding box center [1515, 109] width 11 height 11
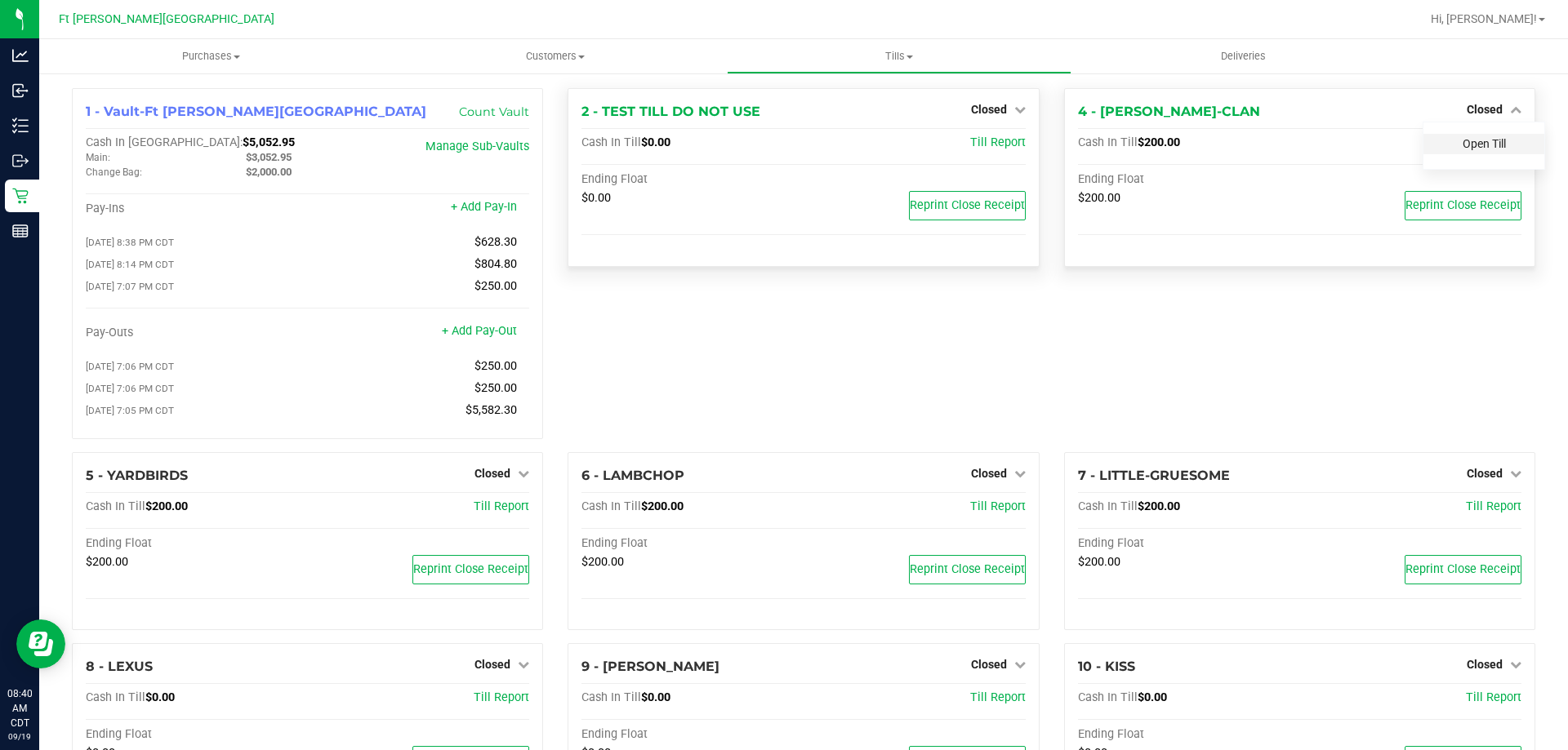
click at [1483, 144] on link "Open Till" at bounding box center [1484, 144] width 43 height 13
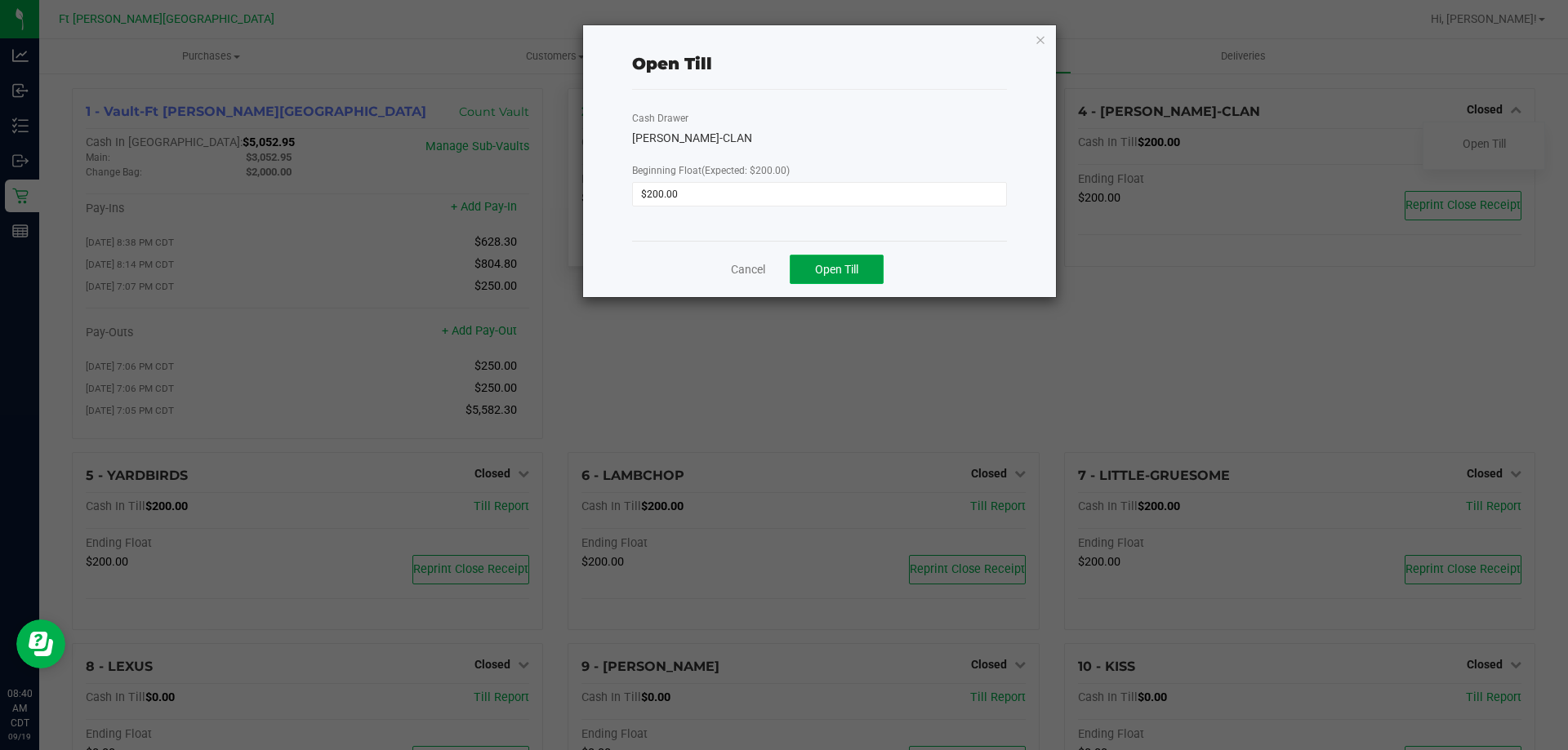
click at [870, 273] on button "Open Till" at bounding box center [836, 270] width 94 height 30
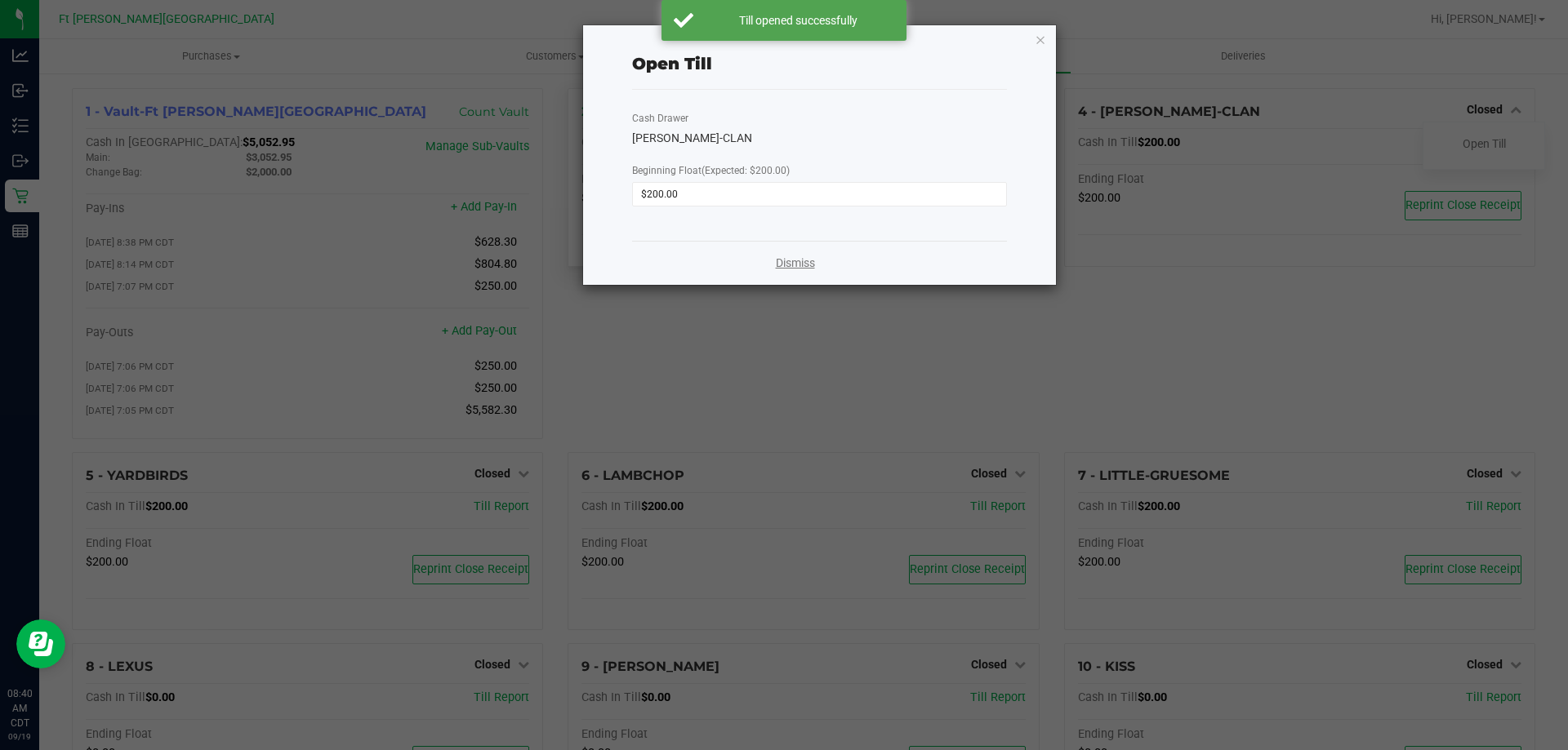
click at [809, 264] on link "Dismiss" at bounding box center [795, 264] width 39 height 18
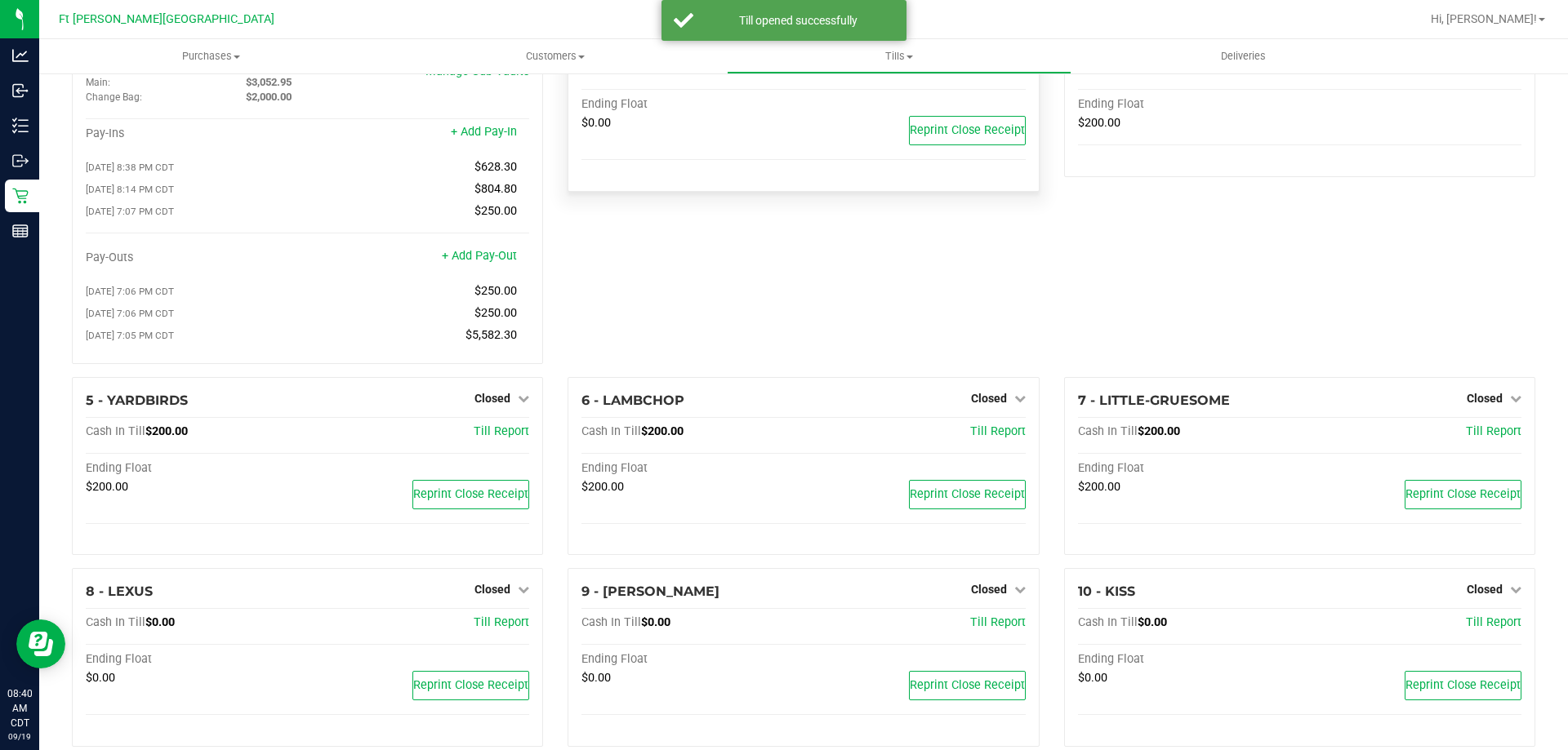
scroll to position [163, 0]
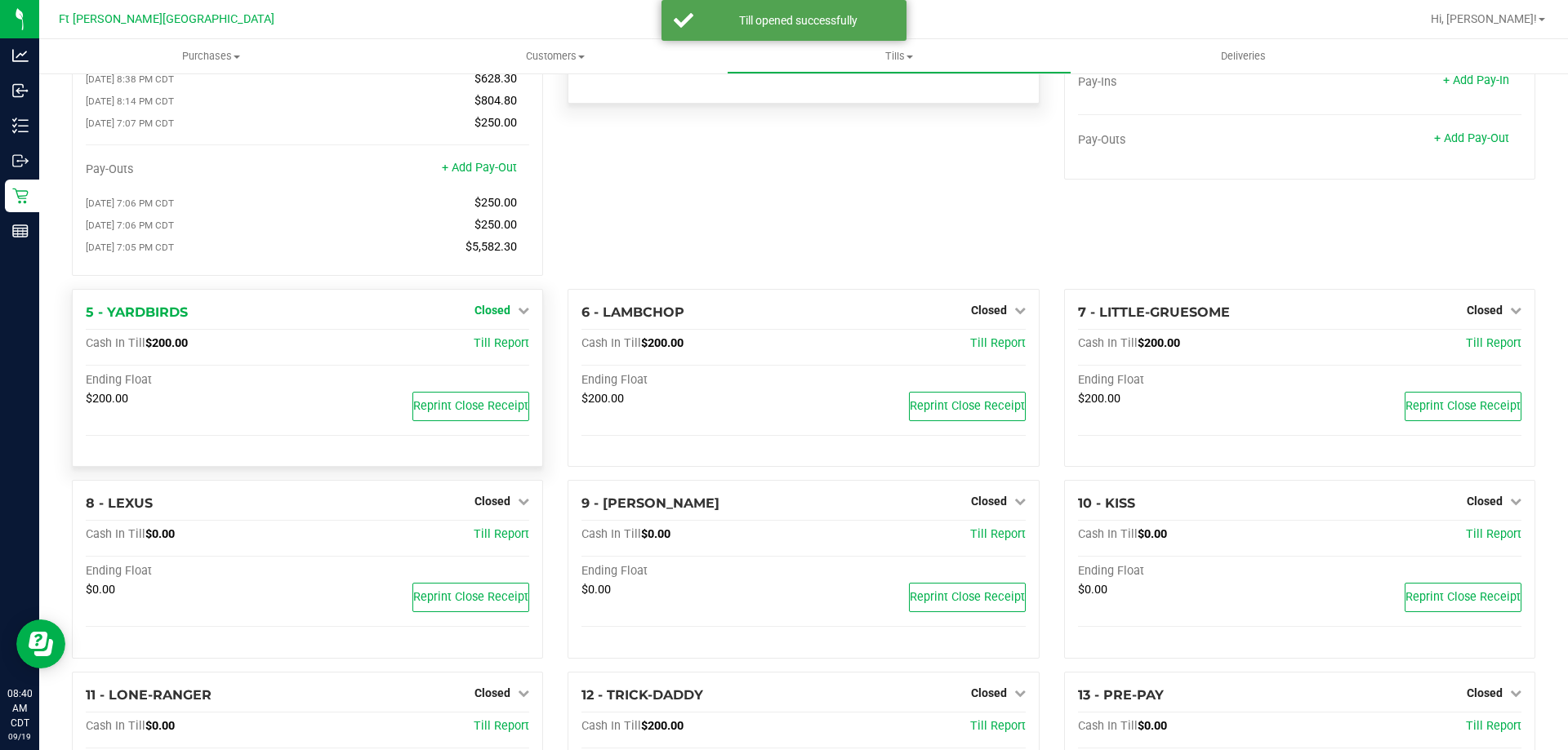
click at [507, 315] on link "Closed" at bounding box center [501, 310] width 54 height 13
click at [503, 350] on link "Open Till" at bounding box center [492, 343] width 43 height 13
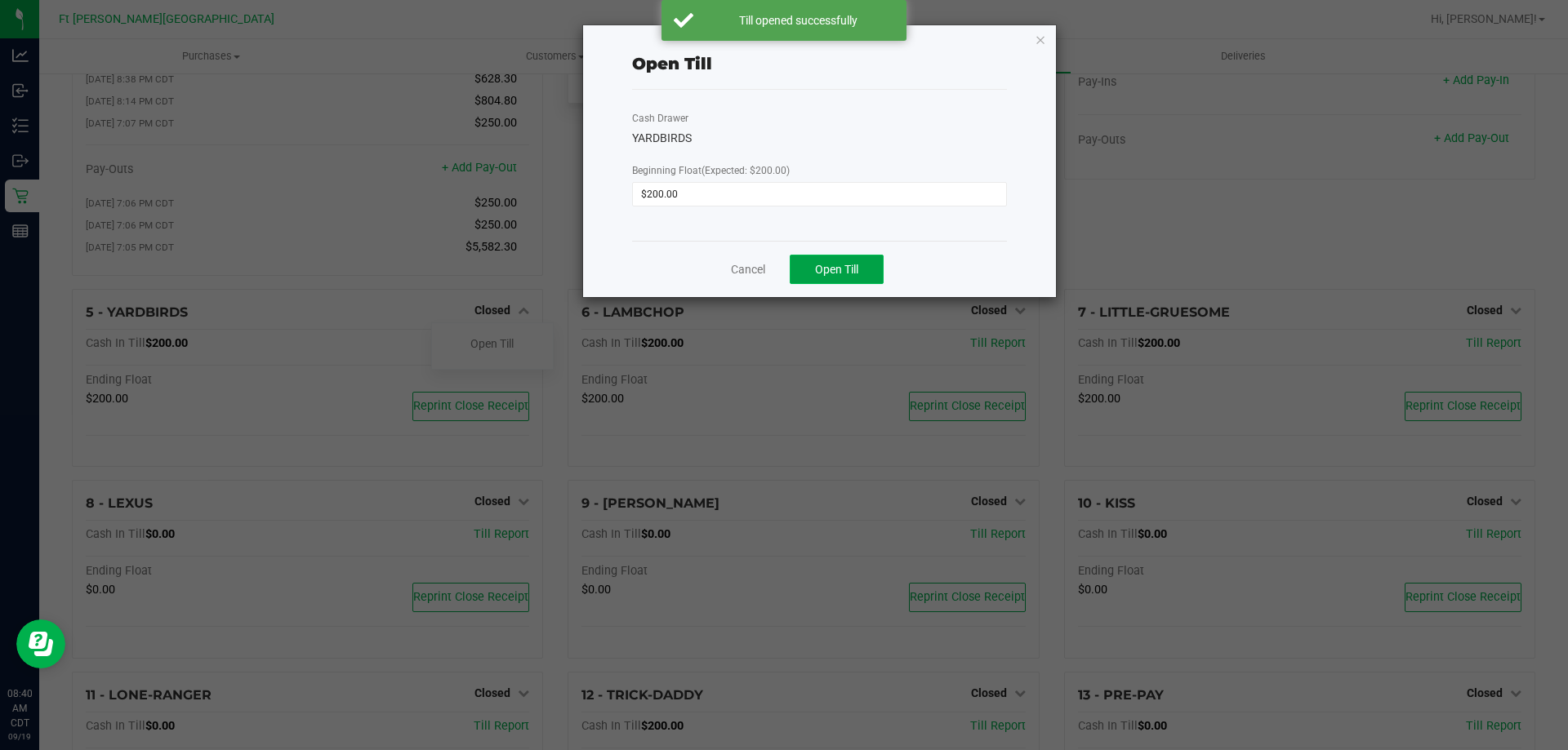
click at [828, 273] on span "Open Till" at bounding box center [836, 269] width 43 height 13
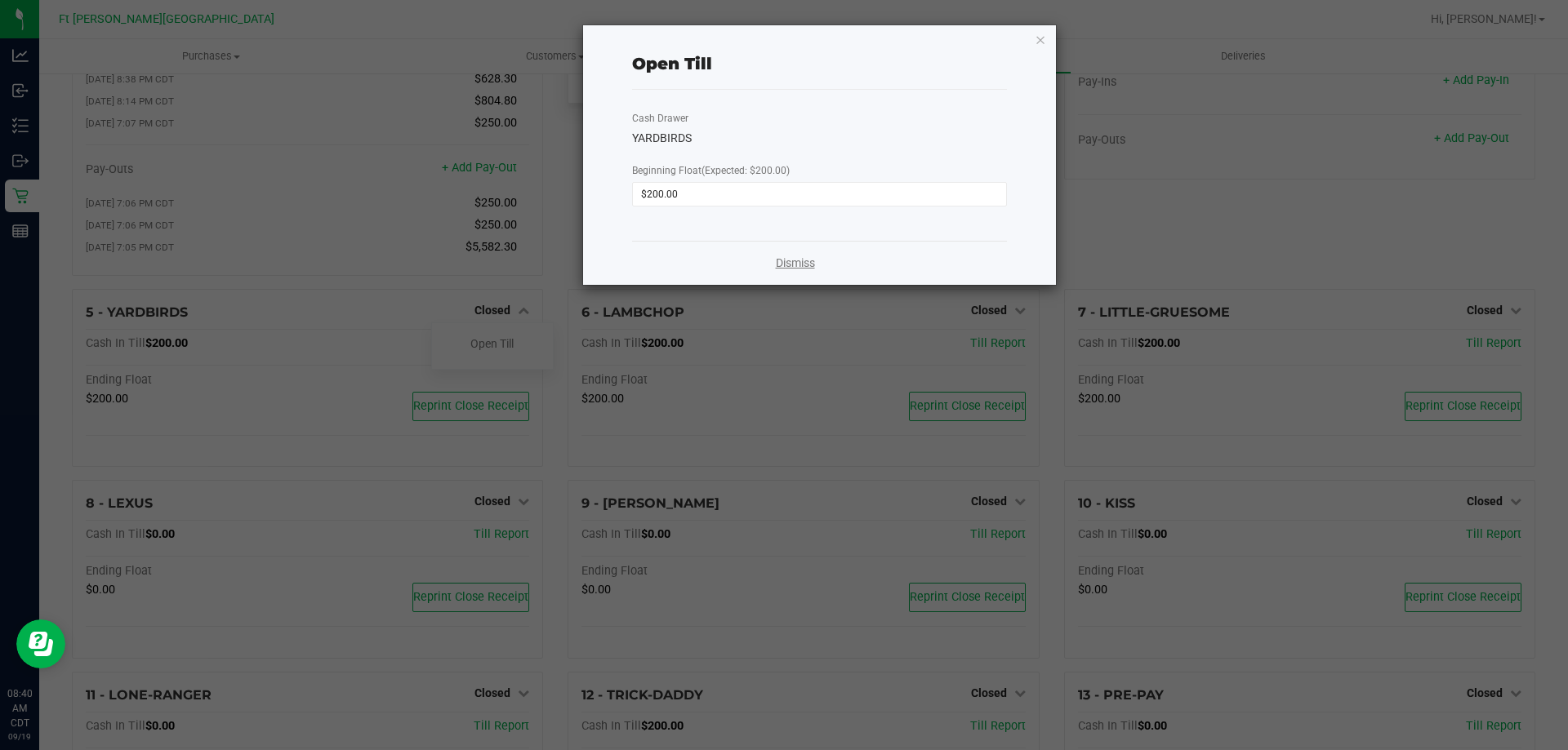
click at [787, 265] on link "Dismiss" at bounding box center [795, 264] width 39 height 18
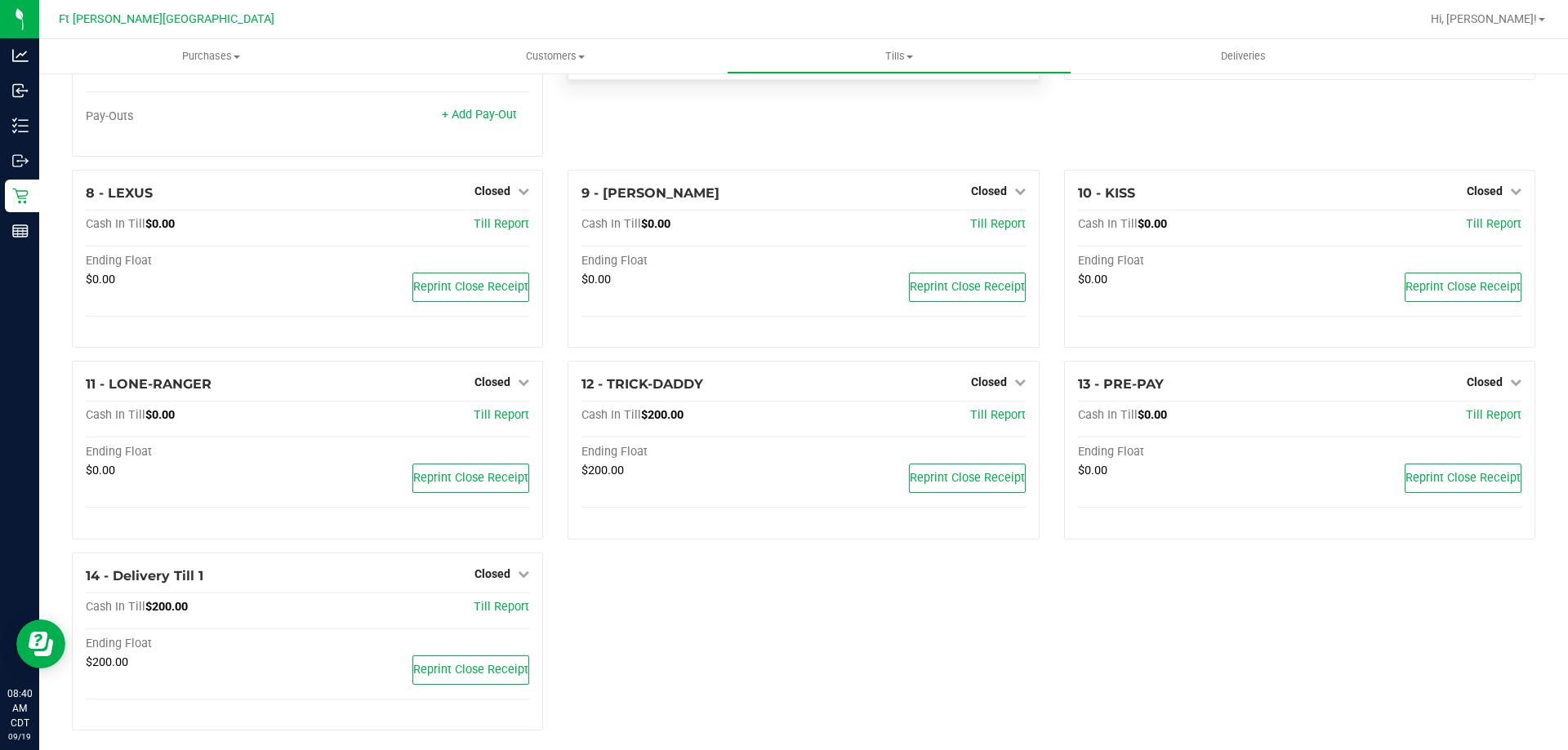
scroll to position [567, 0]
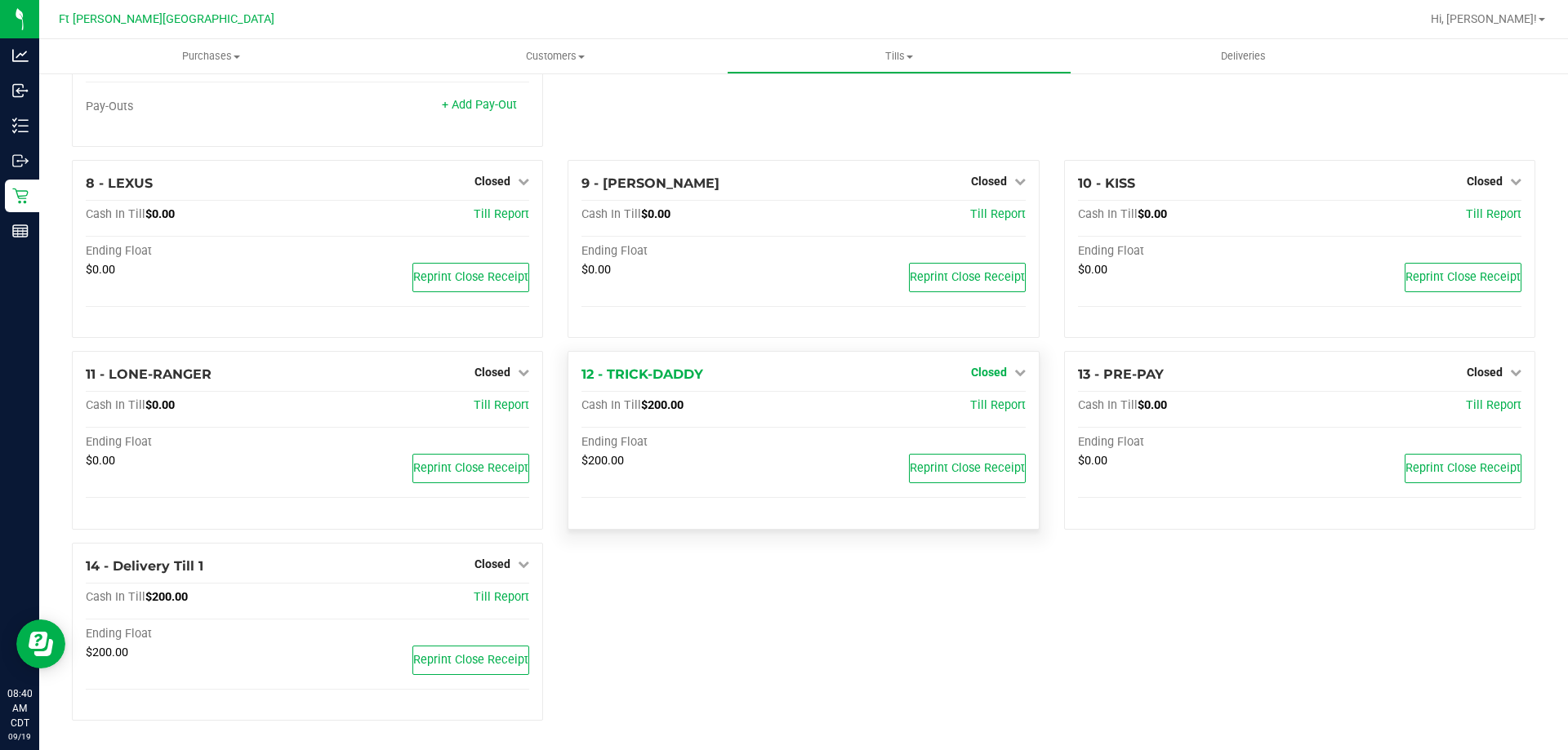
click at [976, 369] on span "Closed" at bounding box center [989, 371] width 36 height 13
click at [985, 408] on link "Open Till" at bounding box center [988, 407] width 43 height 13
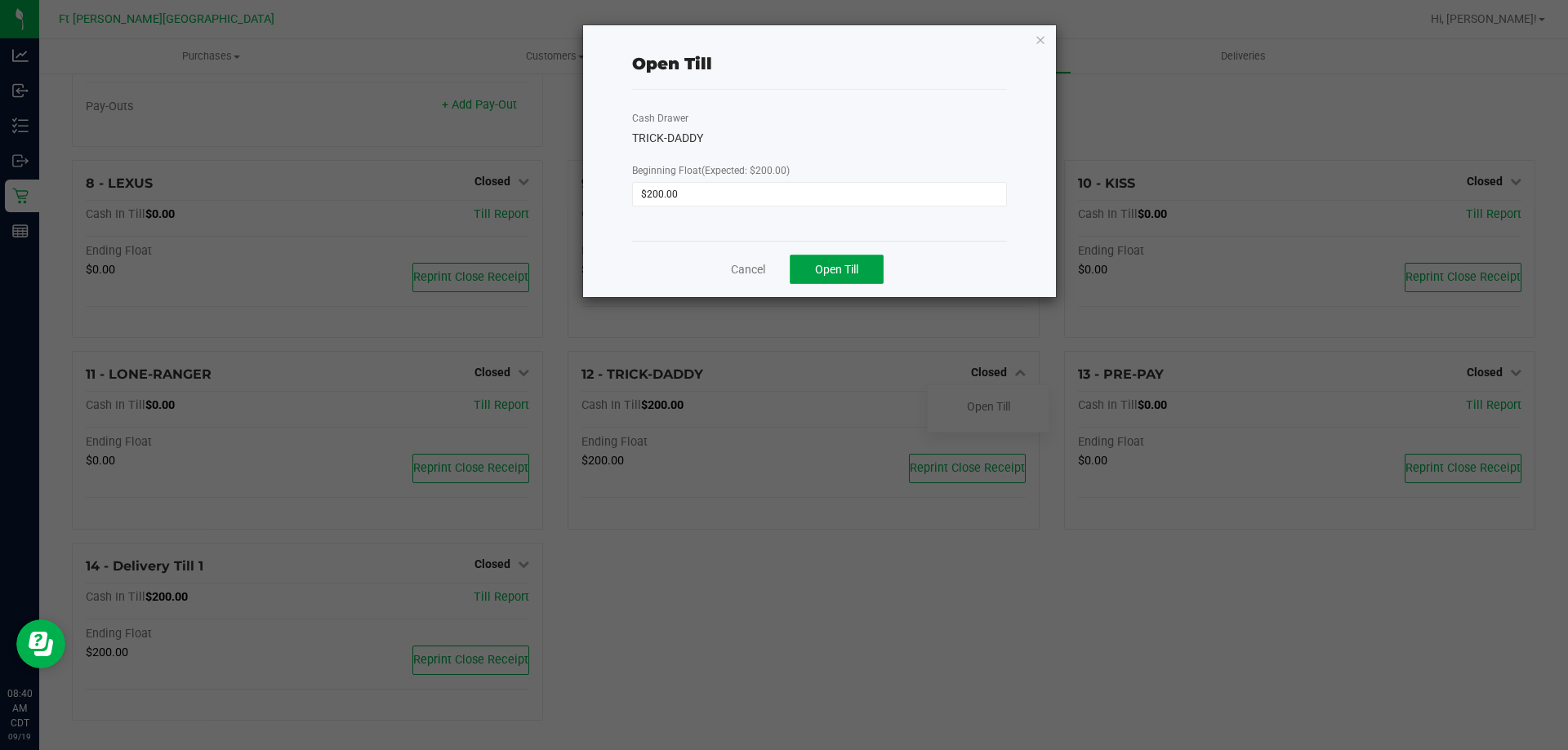
click at [858, 272] on span "Open Till" at bounding box center [836, 269] width 43 height 13
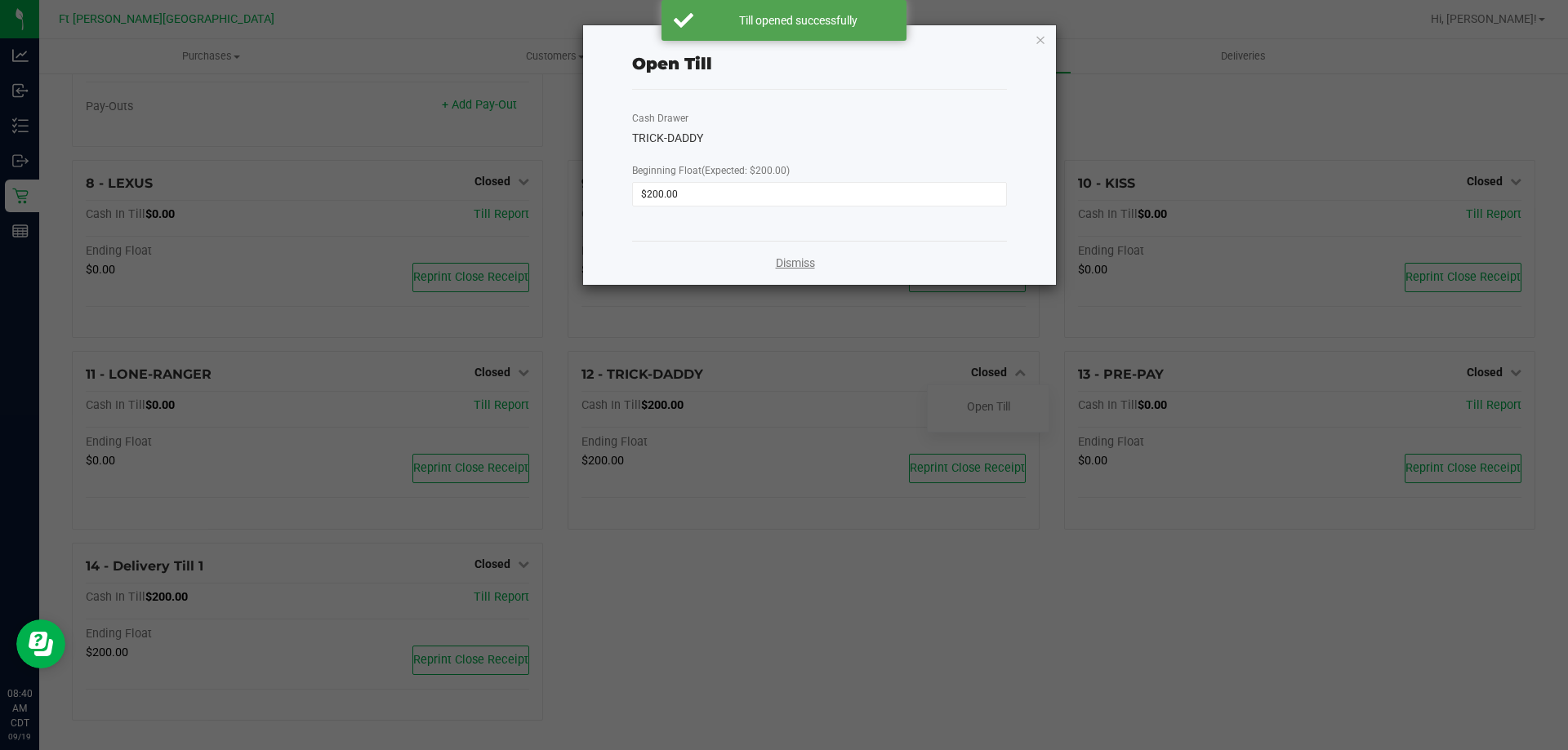
click at [809, 263] on link "Dismiss" at bounding box center [795, 264] width 39 height 18
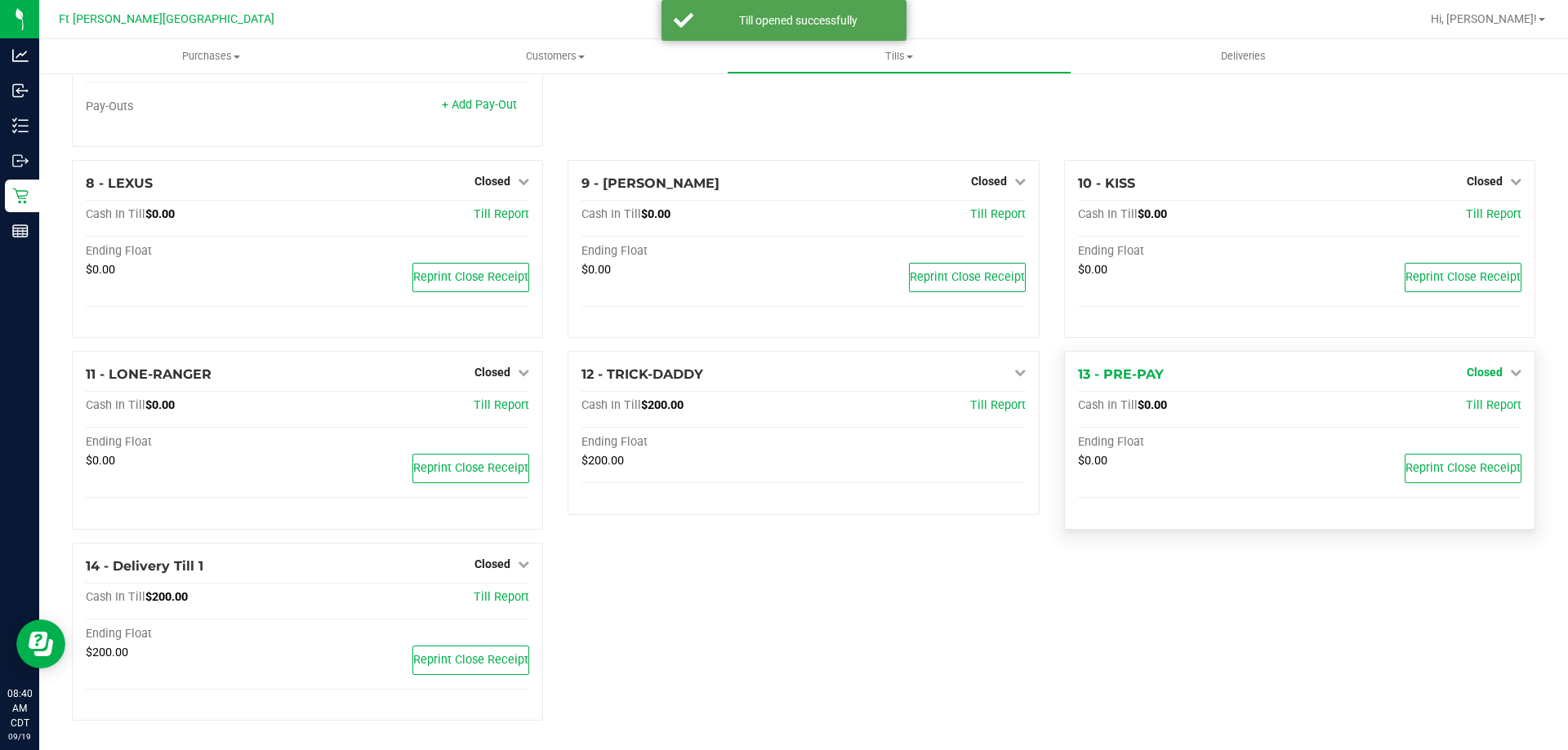
click at [1472, 370] on span "Closed" at bounding box center [1485, 371] width 36 height 13
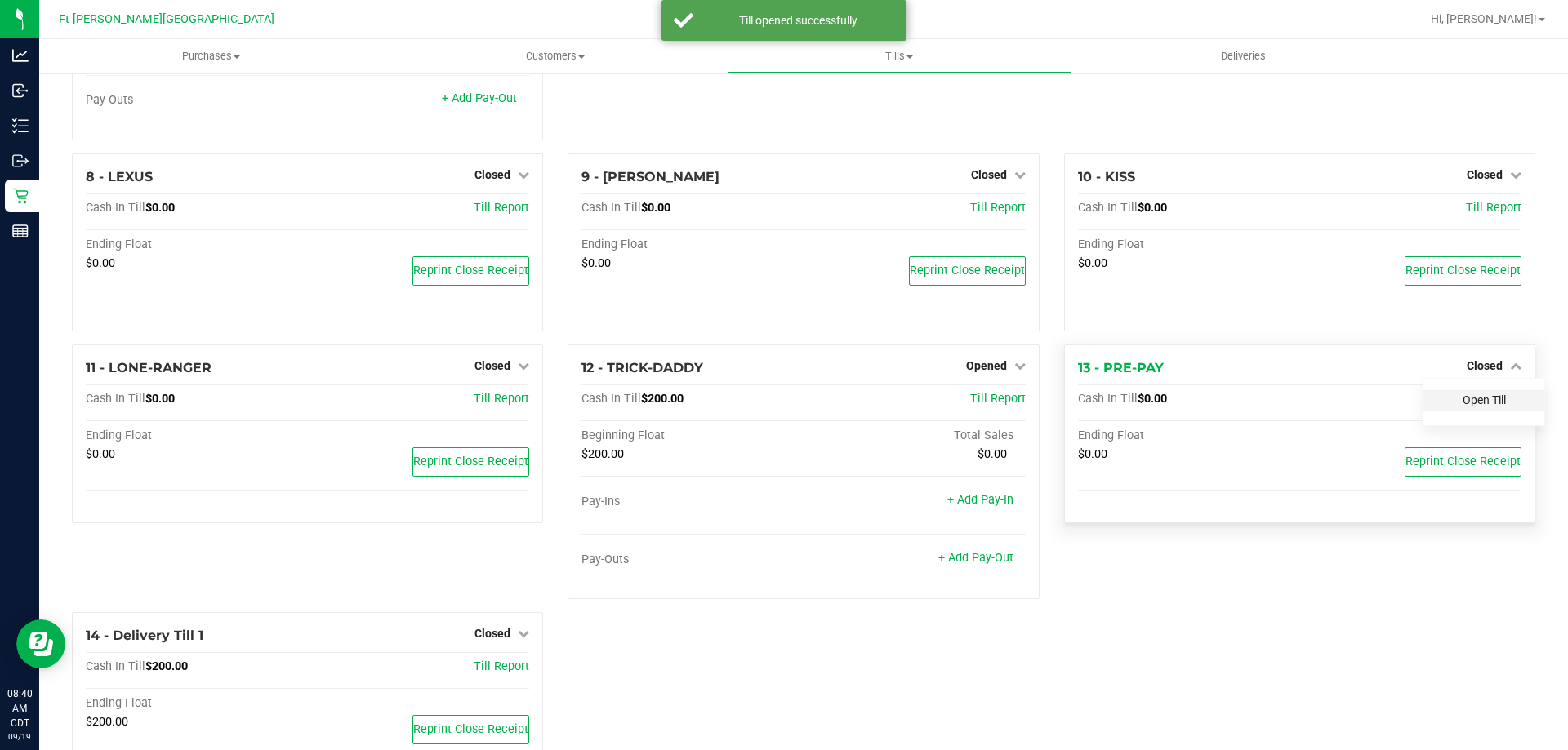
click at [1467, 407] on link "Open Till" at bounding box center [1484, 400] width 43 height 13
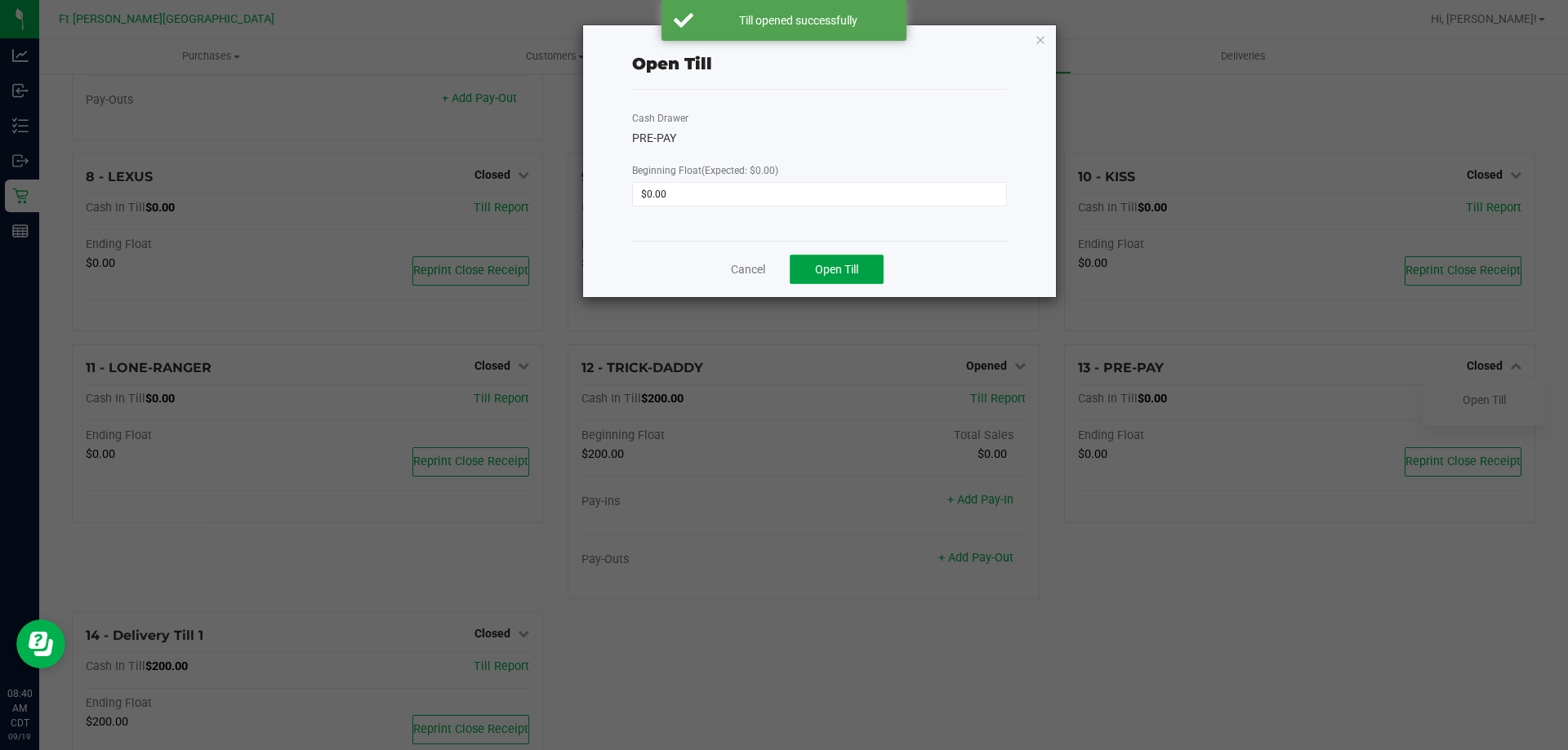
click at [833, 272] on span "Open Till" at bounding box center [836, 269] width 43 height 13
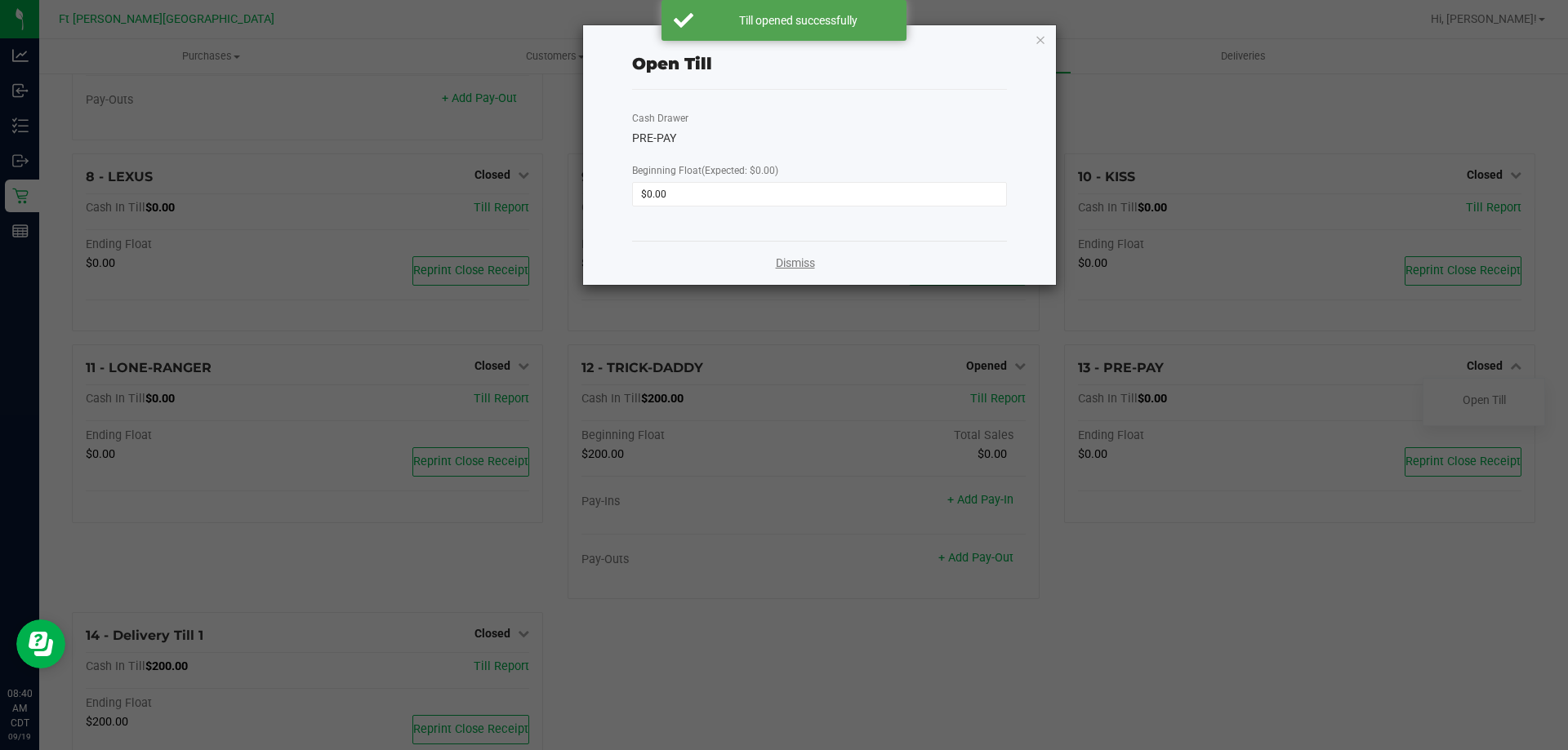
click at [803, 263] on link "Dismiss" at bounding box center [795, 264] width 39 height 18
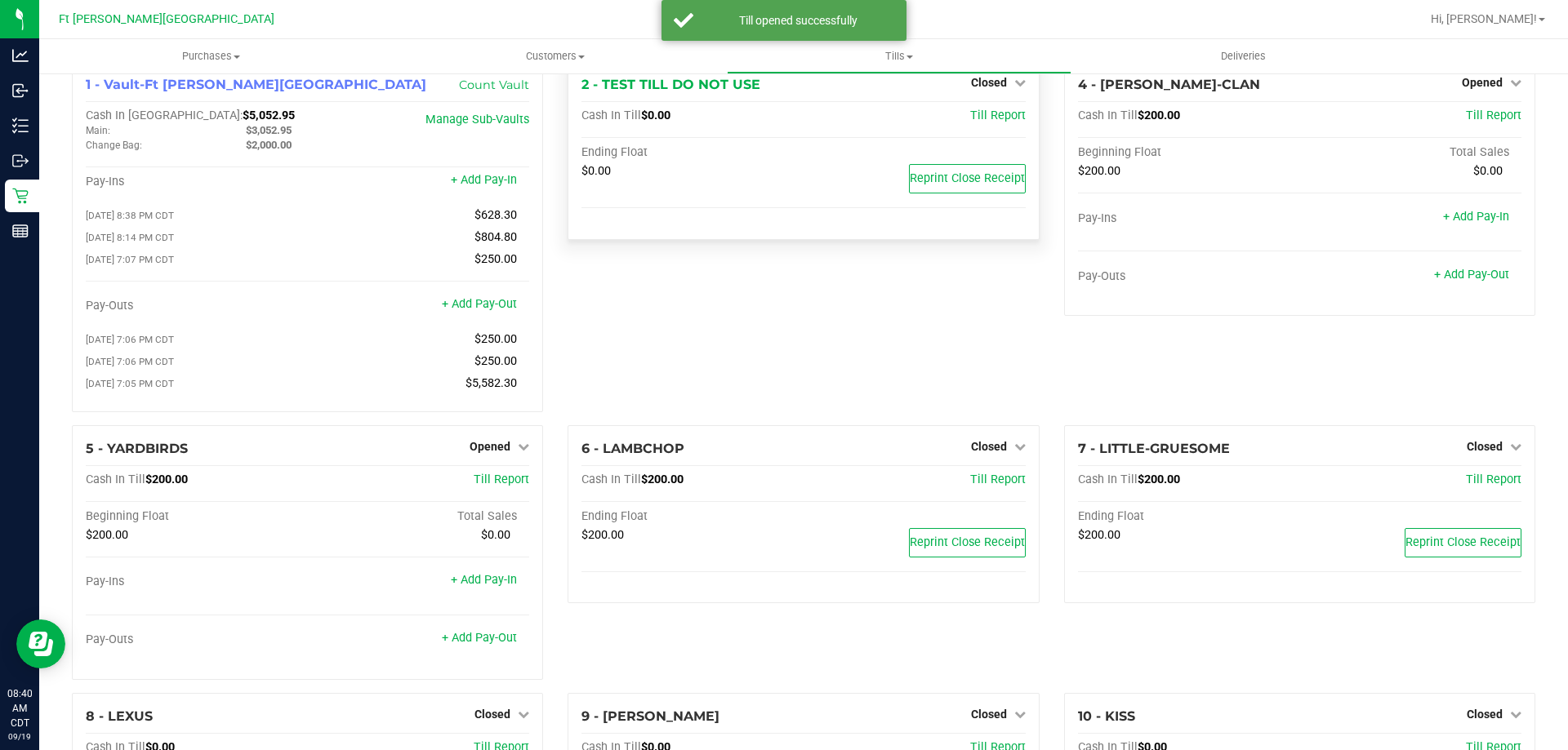
scroll to position [0, 0]
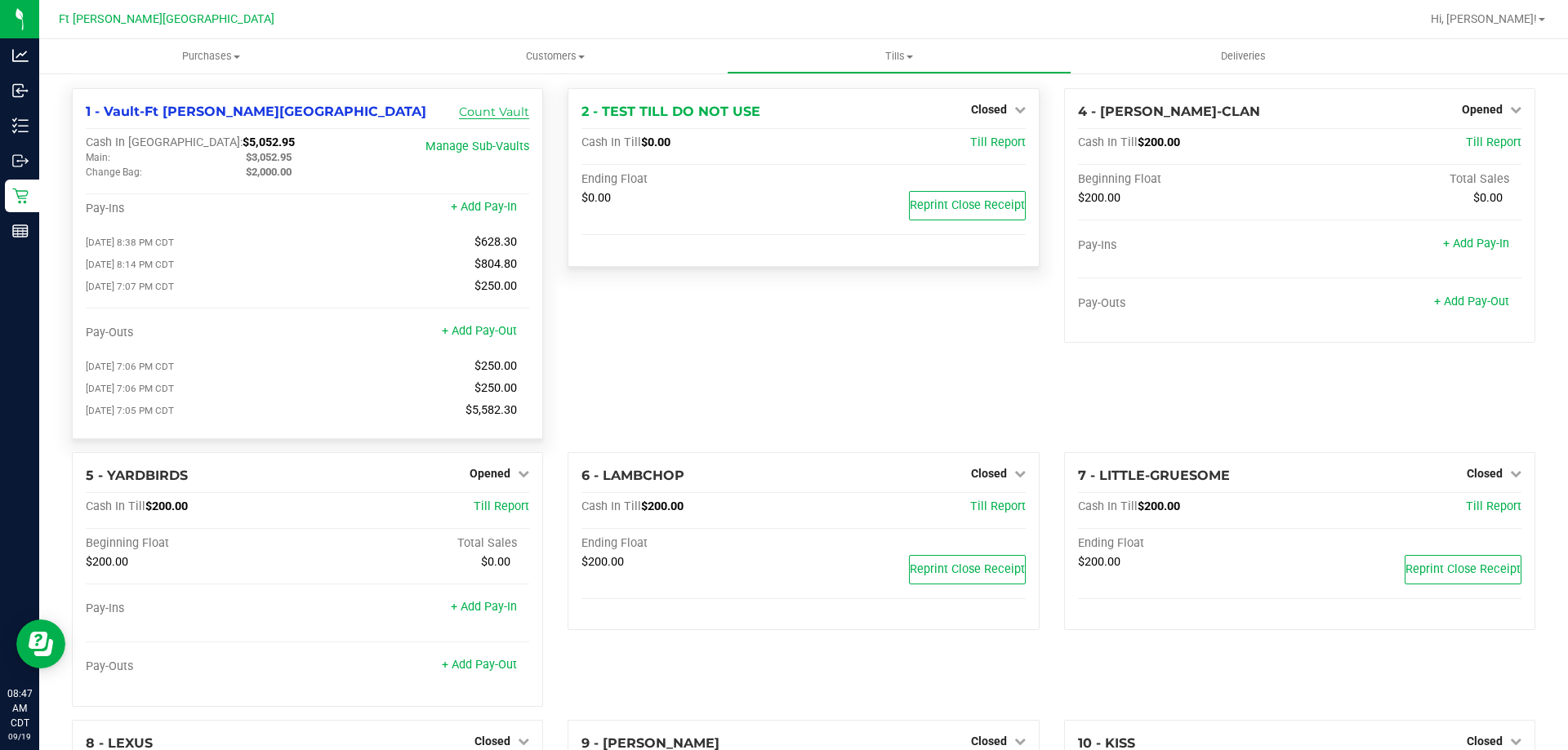
click at [503, 114] on link "Count Vault" at bounding box center [494, 111] width 70 height 15
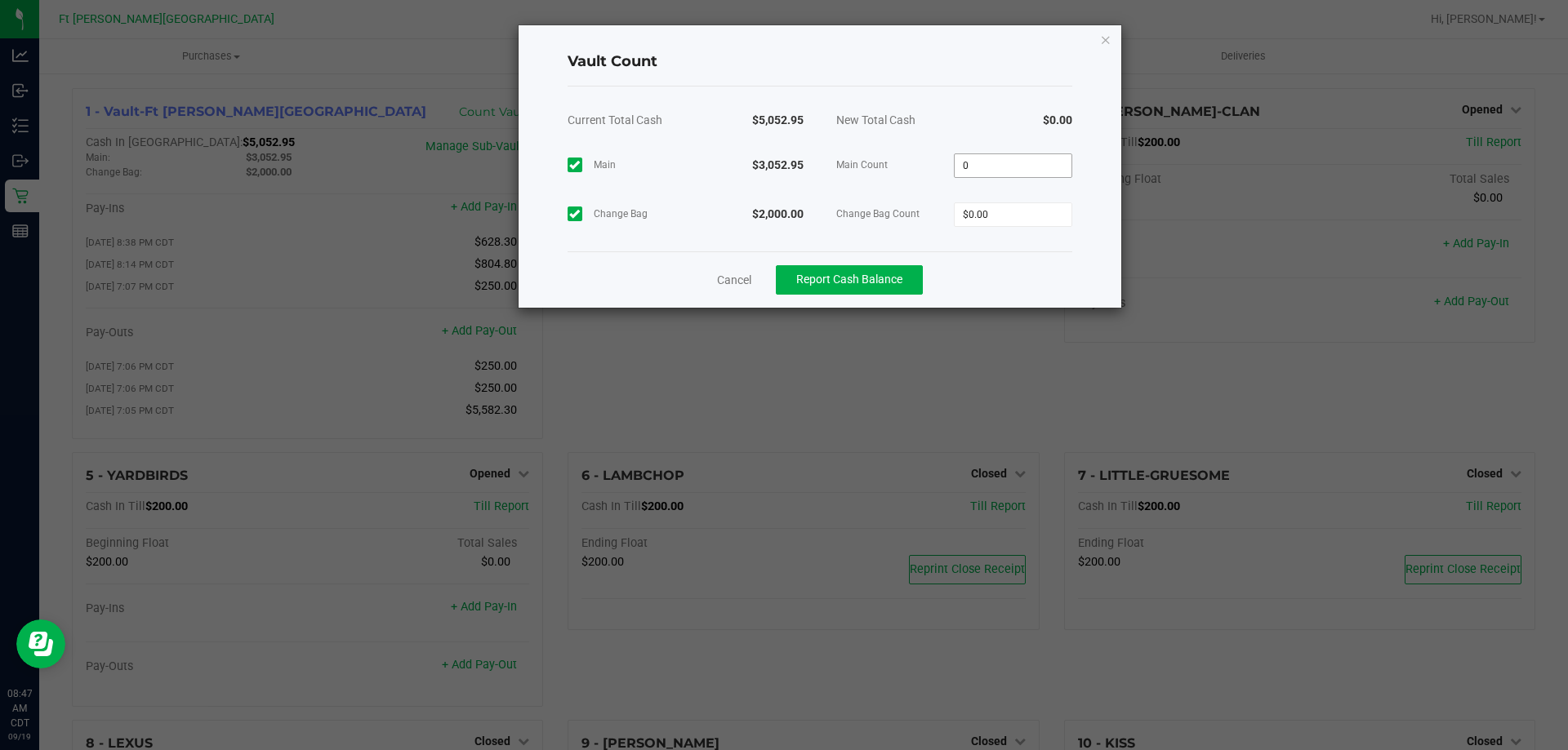
click at [1000, 169] on input "0" at bounding box center [1012, 166] width 117 height 23
type input "$3,052.95"
type input "$2,000.00"
click at [986, 102] on div "$5,052.95" at bounding box center [1012, 120] width 118 height 41
click at [908, 282] on button "Report Cash Balance" at bounding box center [849, 280] width 147 height 30
